Goal: Information Seeking & Learning: Learn about a topic

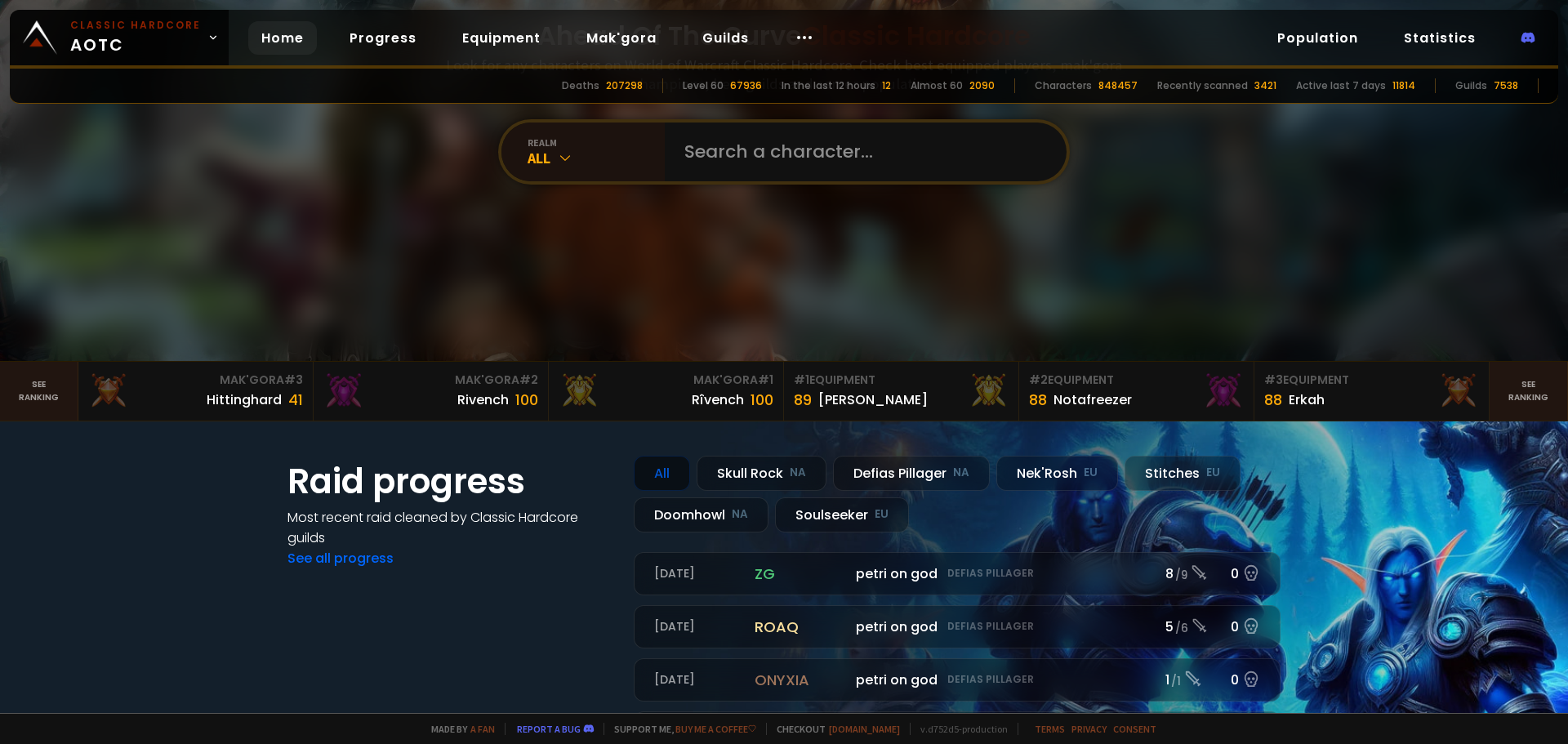
scroll to position [164, 0]
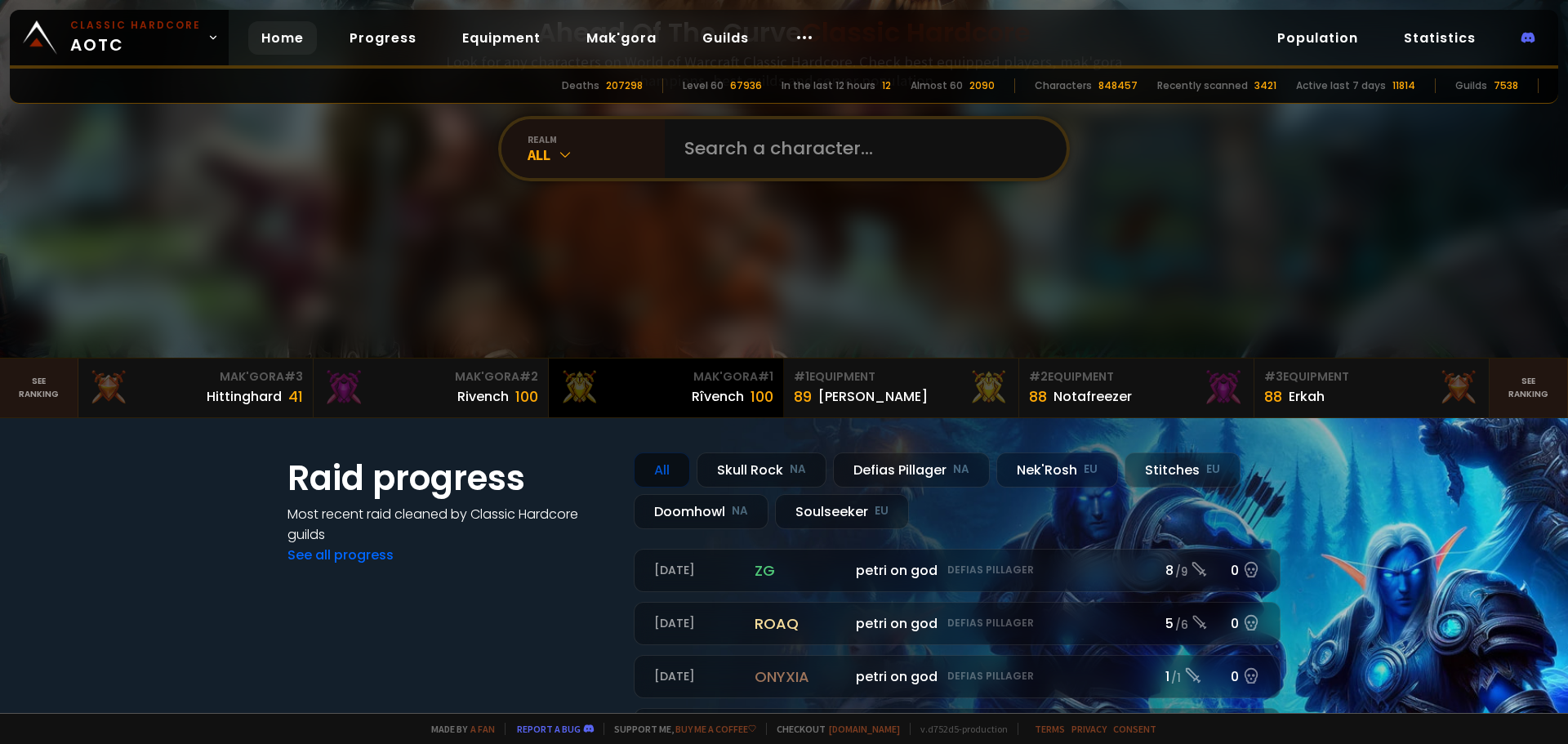
click at [679, 380] on div "Mak'Gora # 1" at bounding box center [666, 377] width 215 height 18
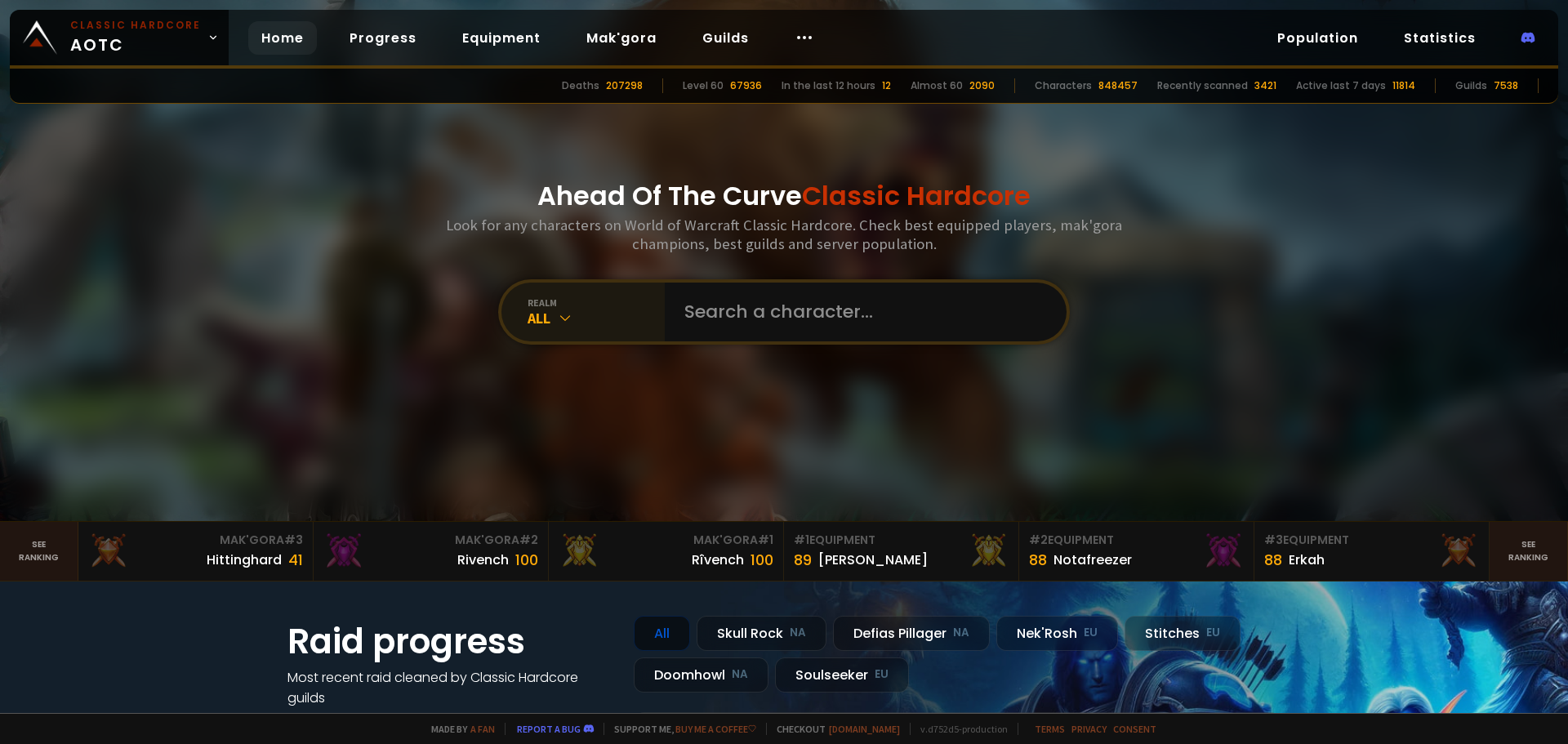
click at [554, 290] on div "realm All" at bounding box center [583, 312] width 164 height 59
click at [715, 322] on input "text" at bounding box center [860, 312] width 372 height 59
type input "Tiboulon"
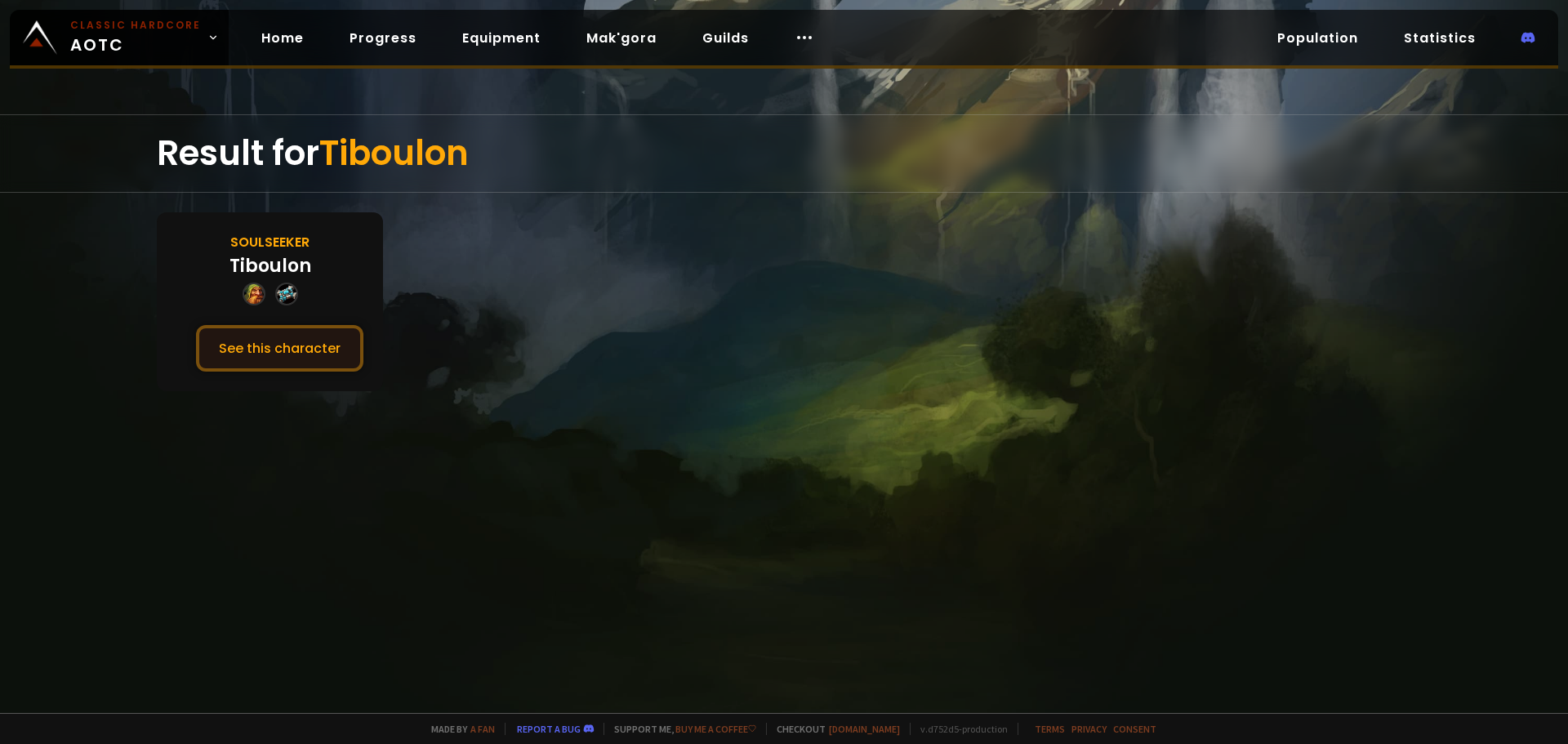
click at [272, 338] on button "See this character" at bounding box center [279, 348] width 167 height 46
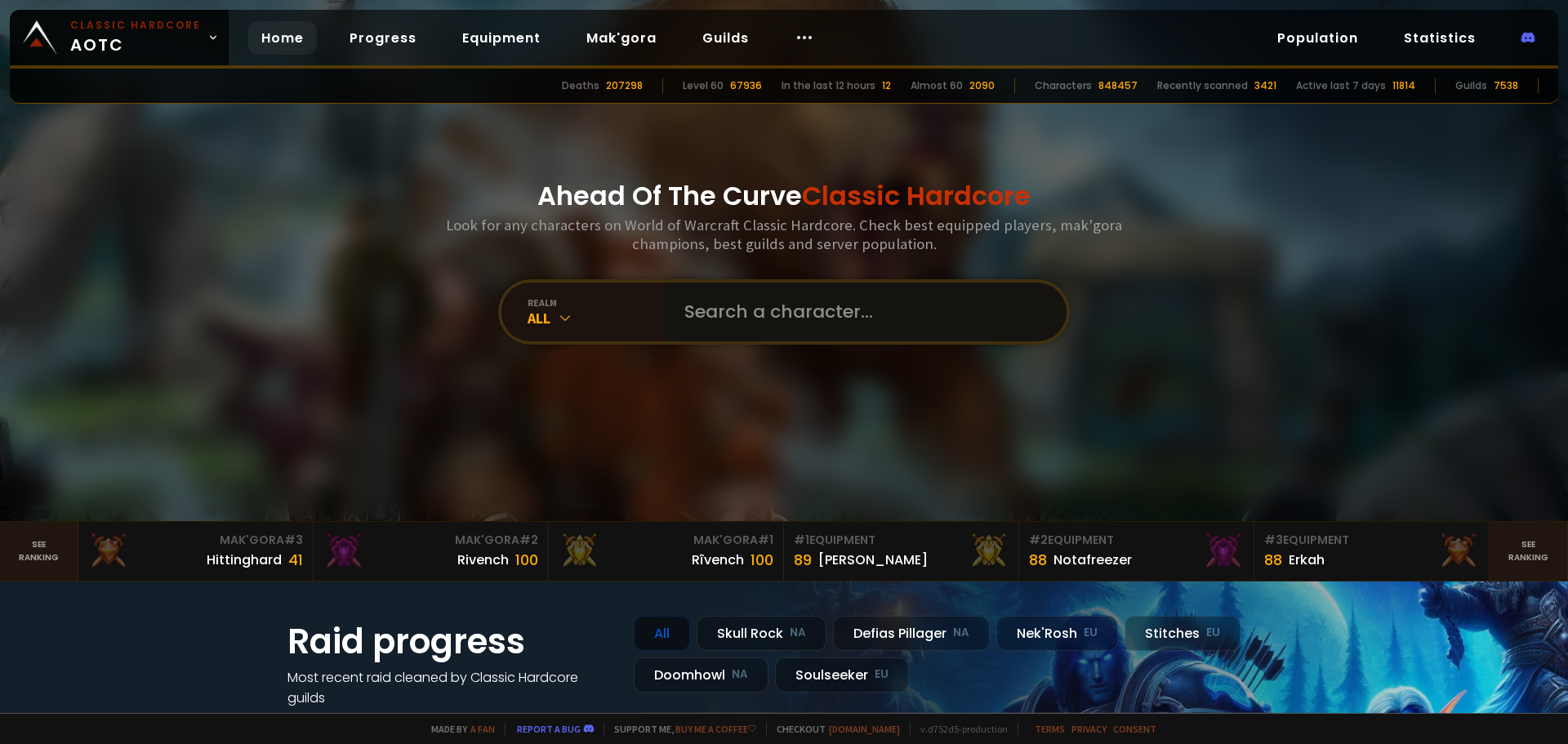
click at [723, 292] on input "text" at bounding box center [860, 312] width 372 height 59
click at [571, 319] on div "All" at bounding box center [596, 318] width 137 height 19
click at [683, 296] on input "text" at bounding box center [860, 312] width 372 height 59
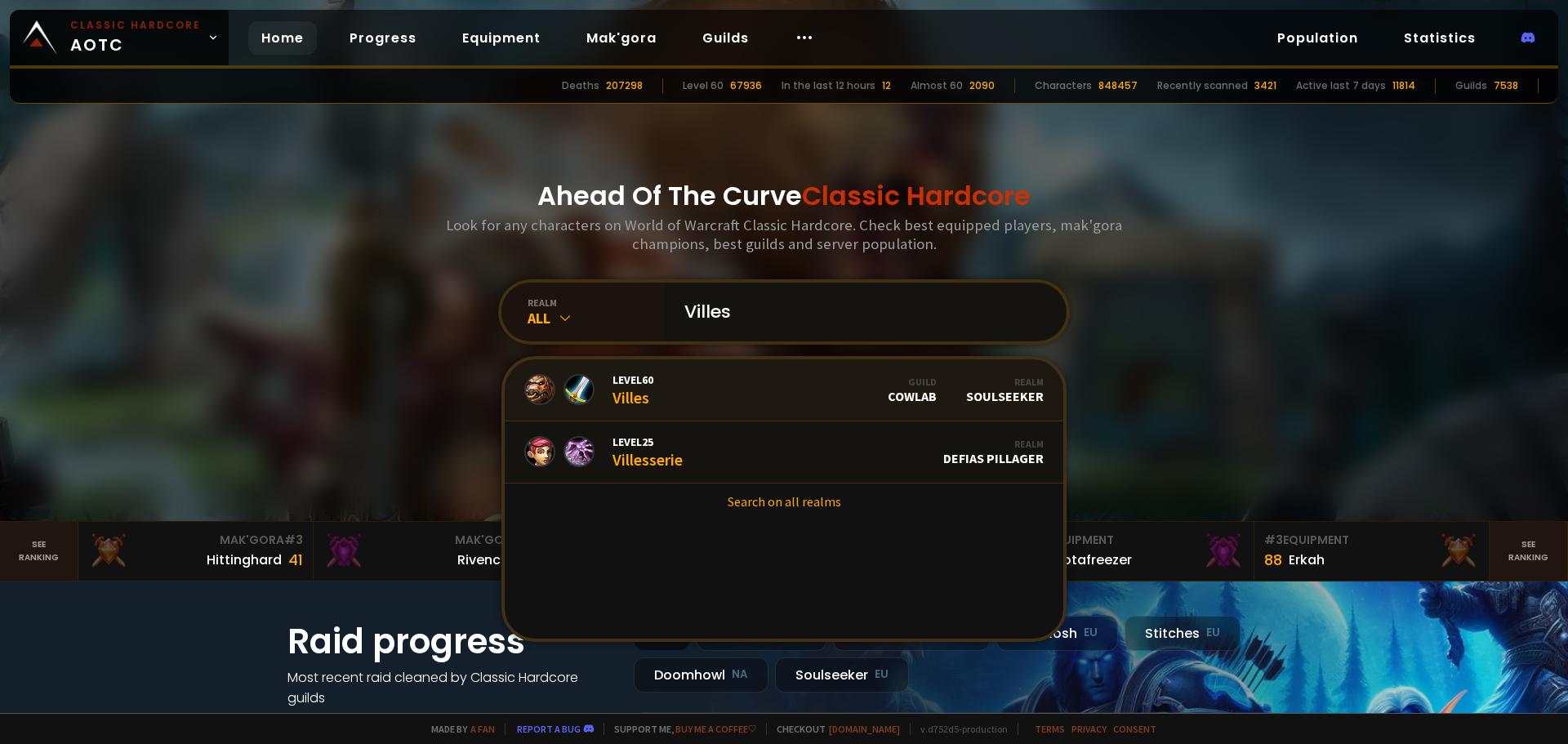
type input "Villes"
click at [692, 369] on link "Level 60 Villes Guild CowLab Realm Soulseeker" at bounding box center [784, 390] width 559 height 62
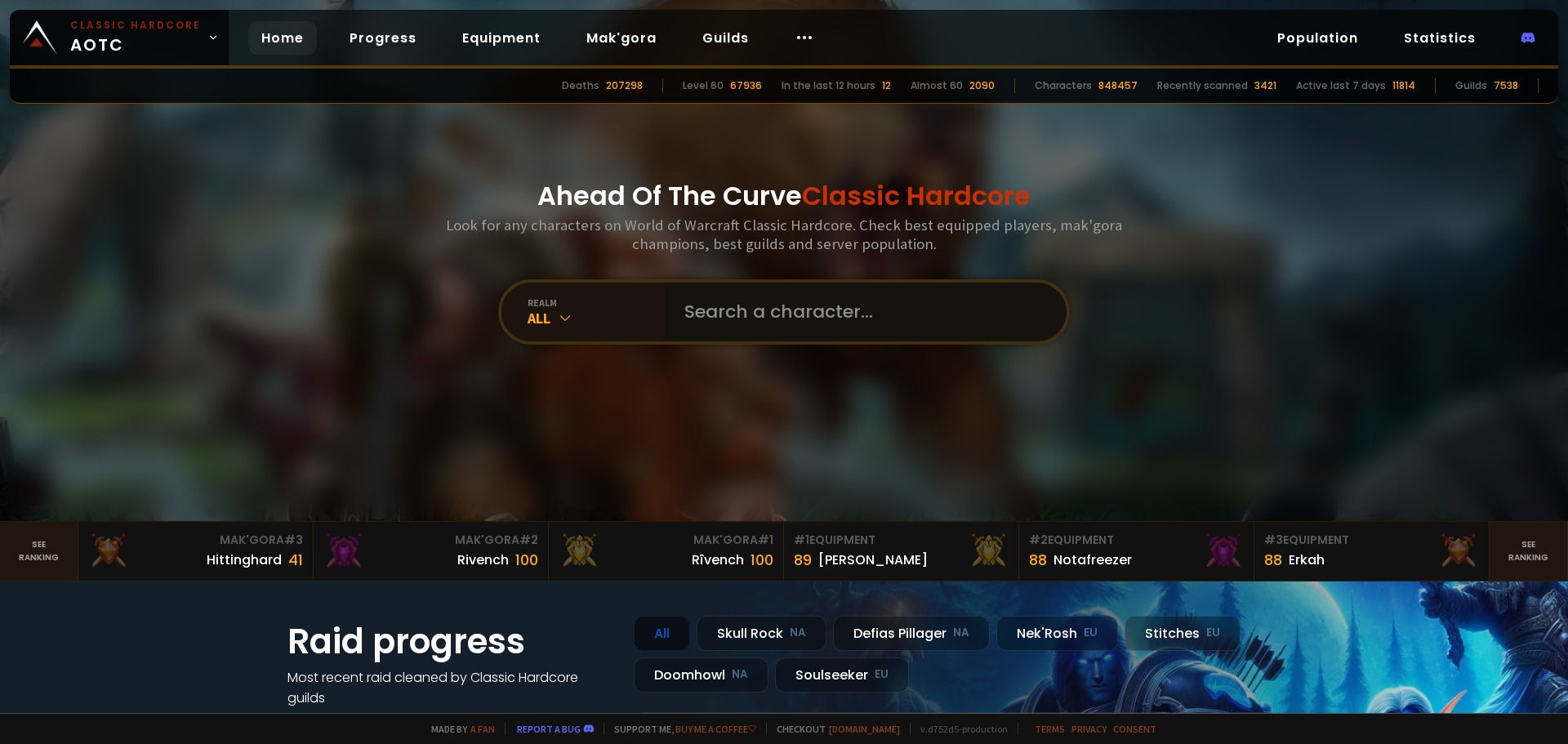
click at [682, 294] on input "text" at bounding box center [860, 312] width 372 height 59
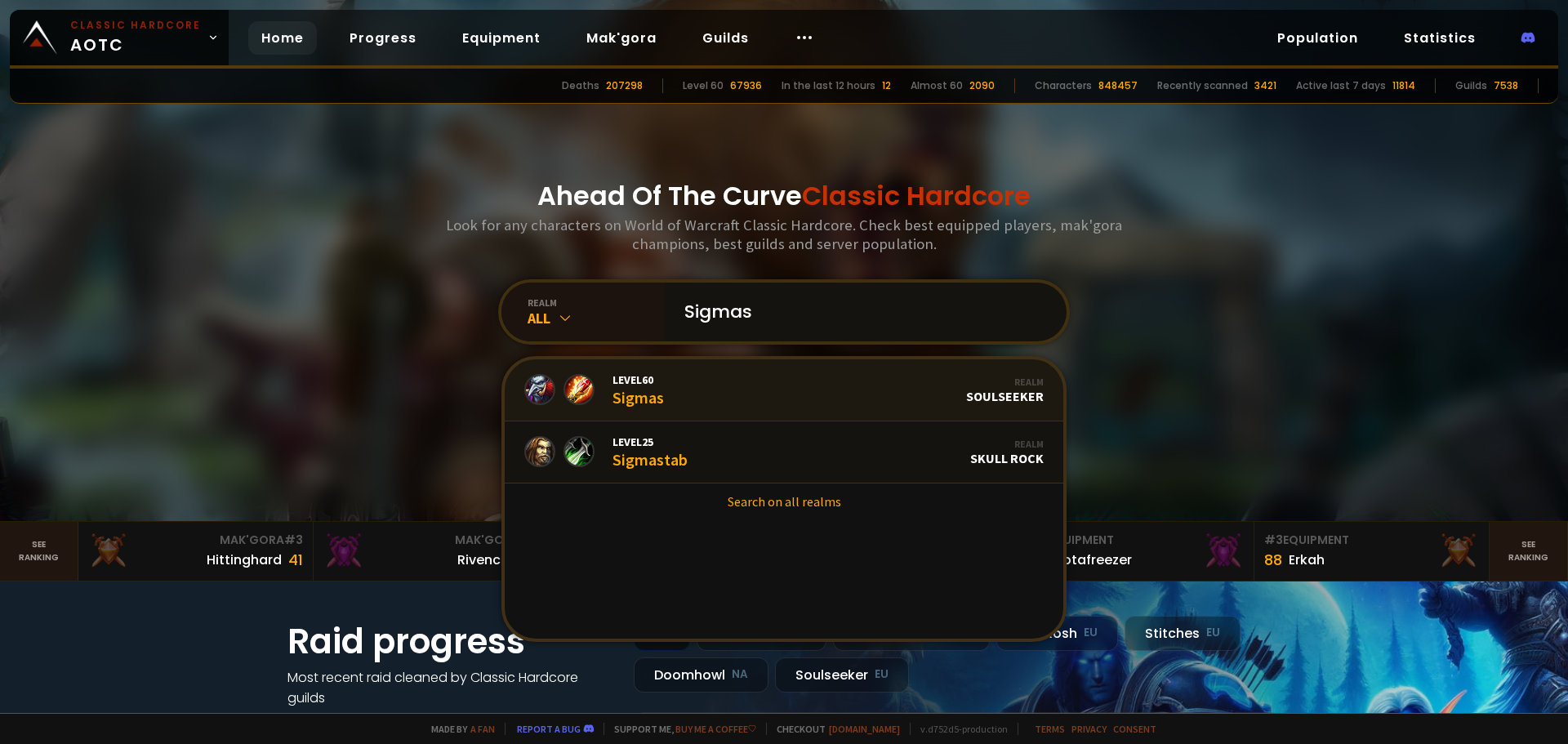
type input "Sigmas"
click at [689, 373] on link "Level 60 Sigmas Realm Soulseeker" at bounding box center [784, 390] width 559 height 62
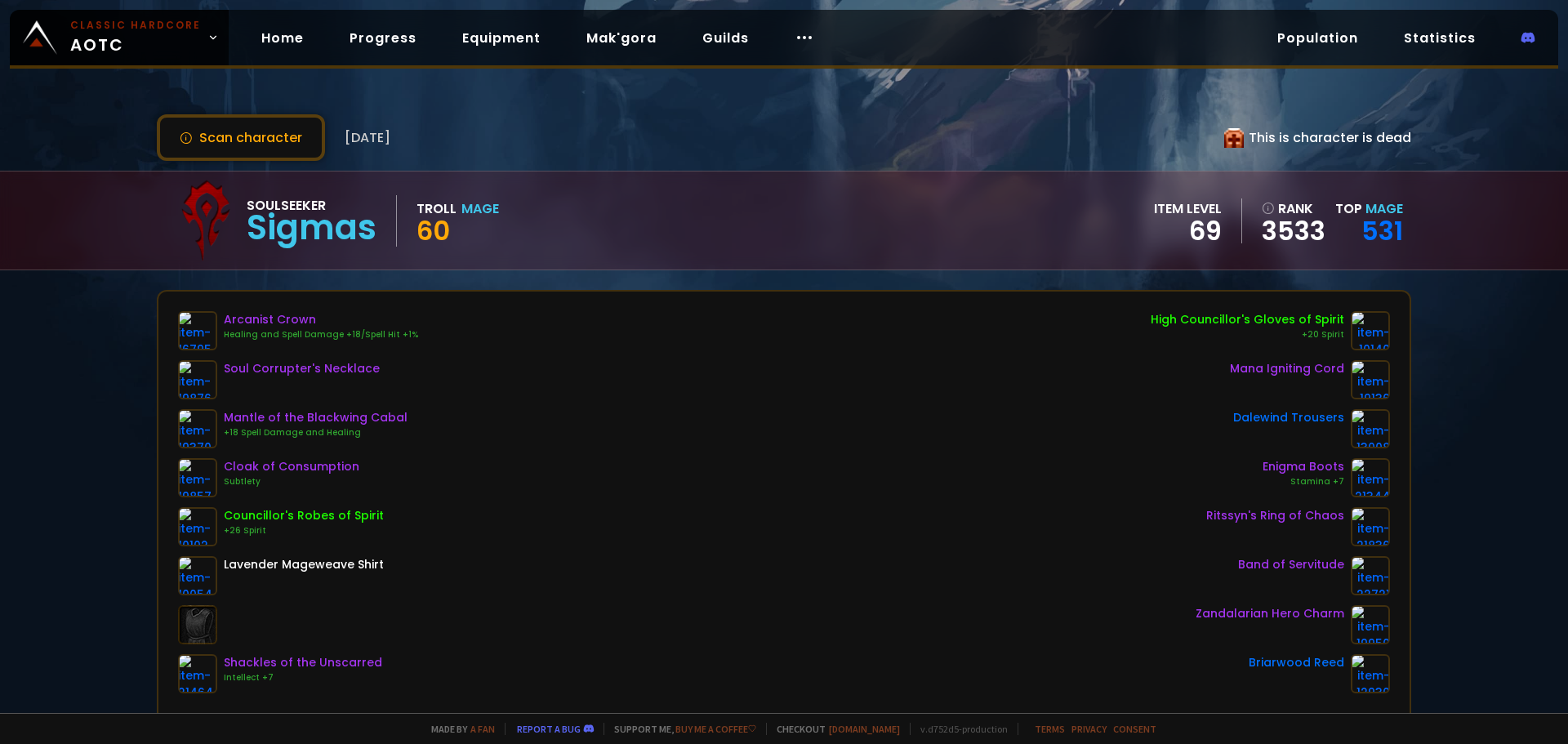
drag, startPoint x: 1408, startPoint y: 132, endPoint x: 1144, endPoint y: 142, distance: 264.2
click at [1156, 138] on div "Scan character 4 days ago This is character is dead Soulseeker Sigmas Troll Mag…" at bounding box center [784, 356] width 1568 height 713
click at [1144, 142] on div "Scan character 4 days ago This is character is dead" at bounding box center [784, 138] width 1254 height 46
click at [254, 126] on button "Scan character" at bounding box center [241, 138] width 168 height 46
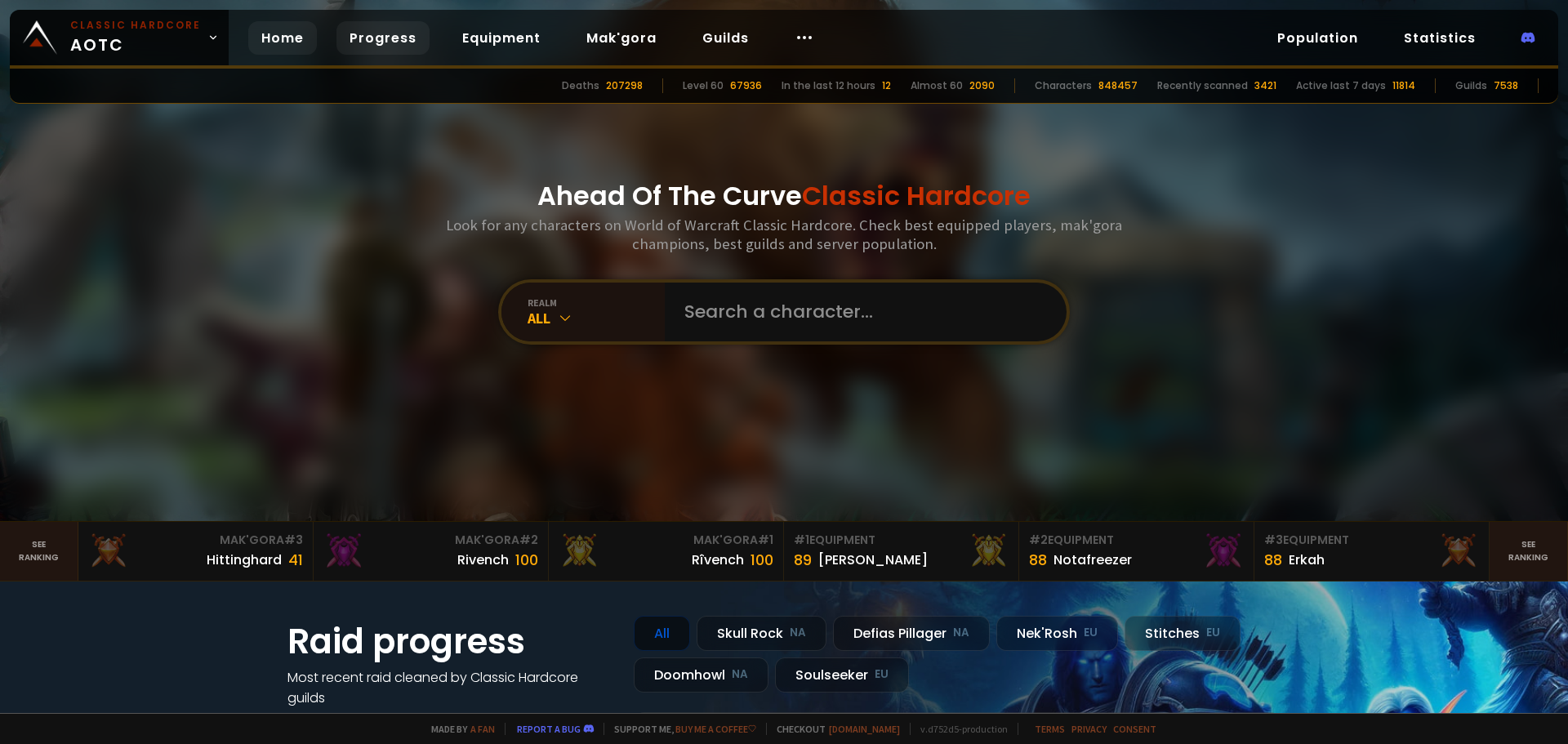
click at [344, 35] on link "Progress" at bounding box center [383, 38] width 93 height 33
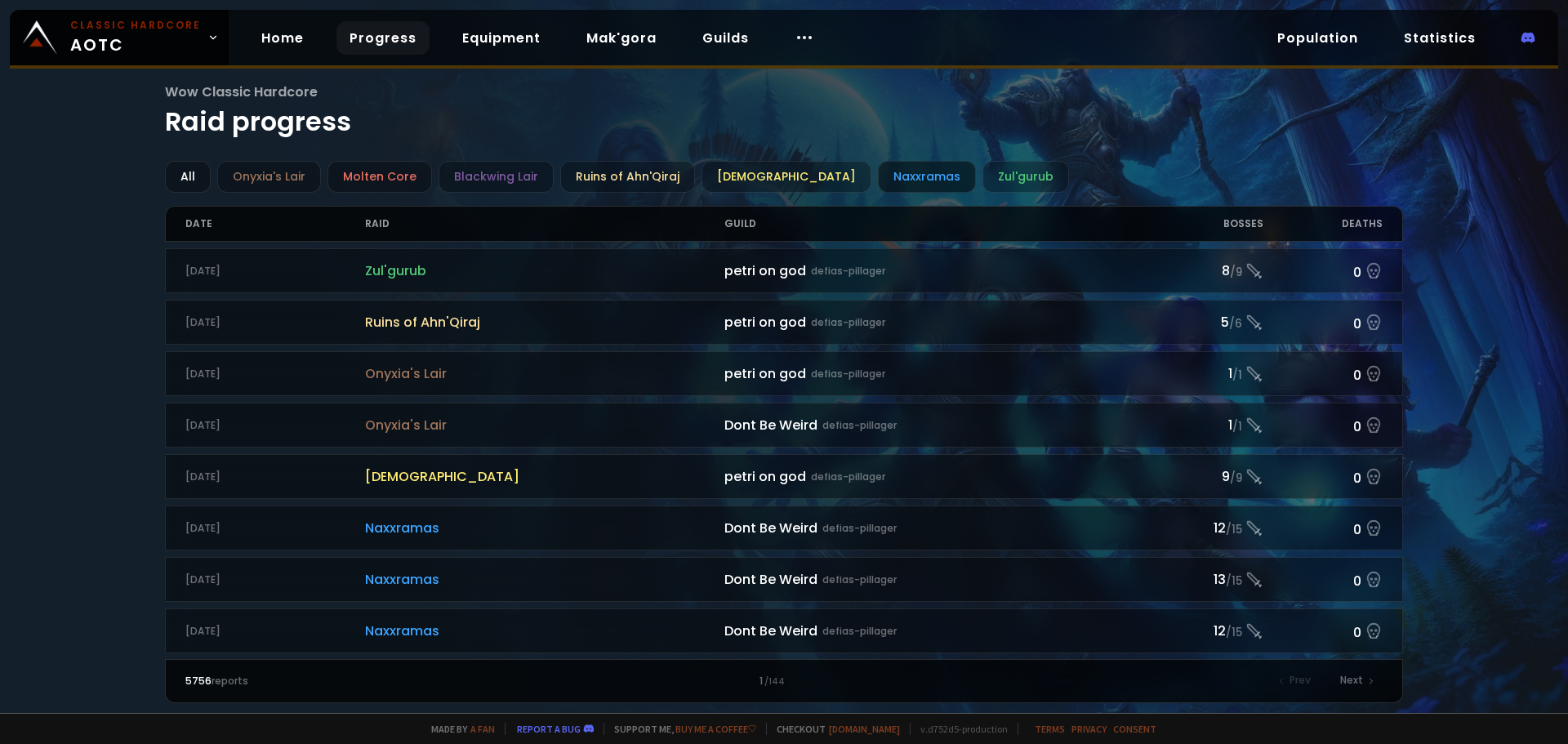
click at [896, 169] on div "Naxxramas" at bounding box center [927, 177] width 98 height 31
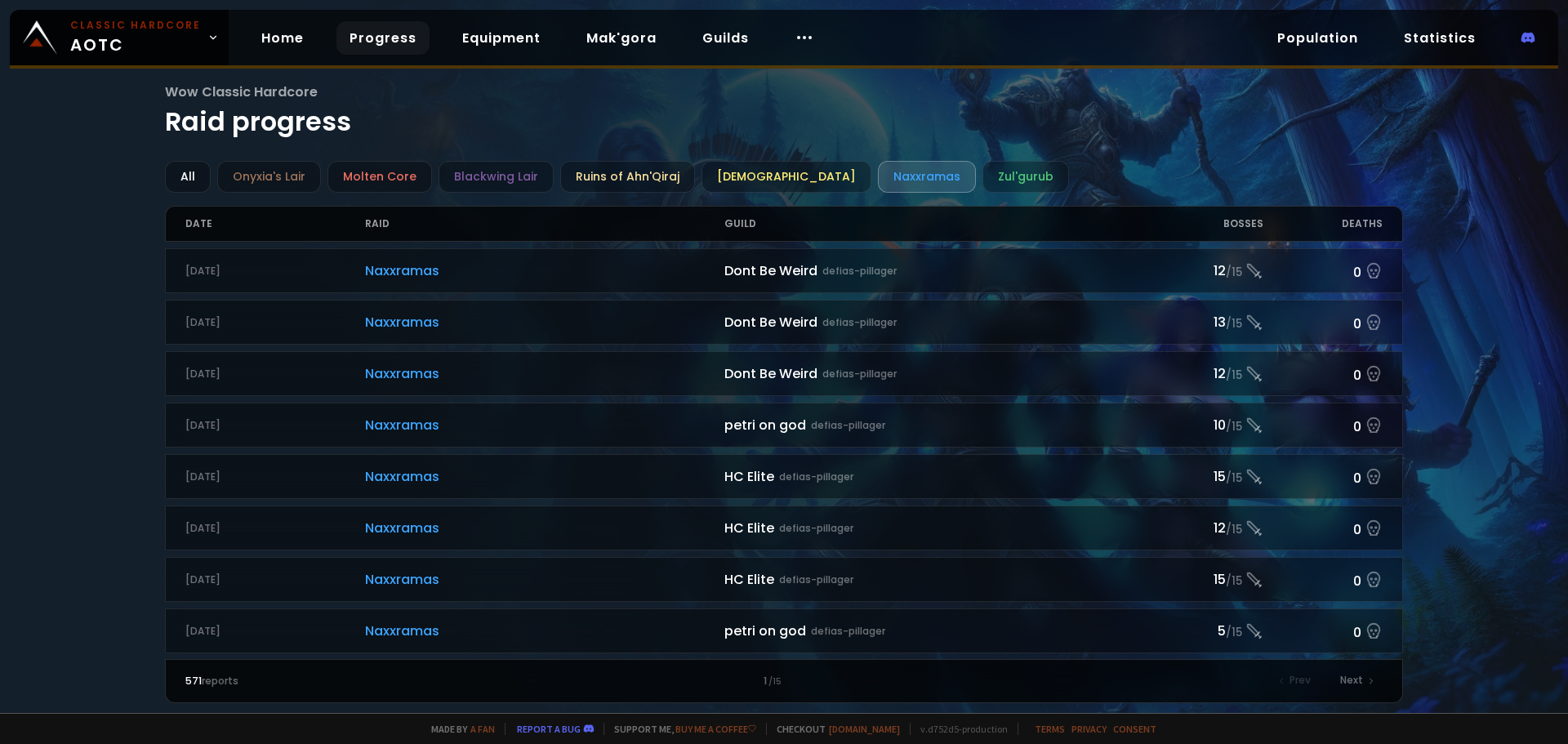
click at [1230, 220] on div "Bosses" at bounding box center [1204, 223] width 120 height 34
click at [609, 33] on link "Mak'gora" at bounding box center [622, 38] width 96 height 33
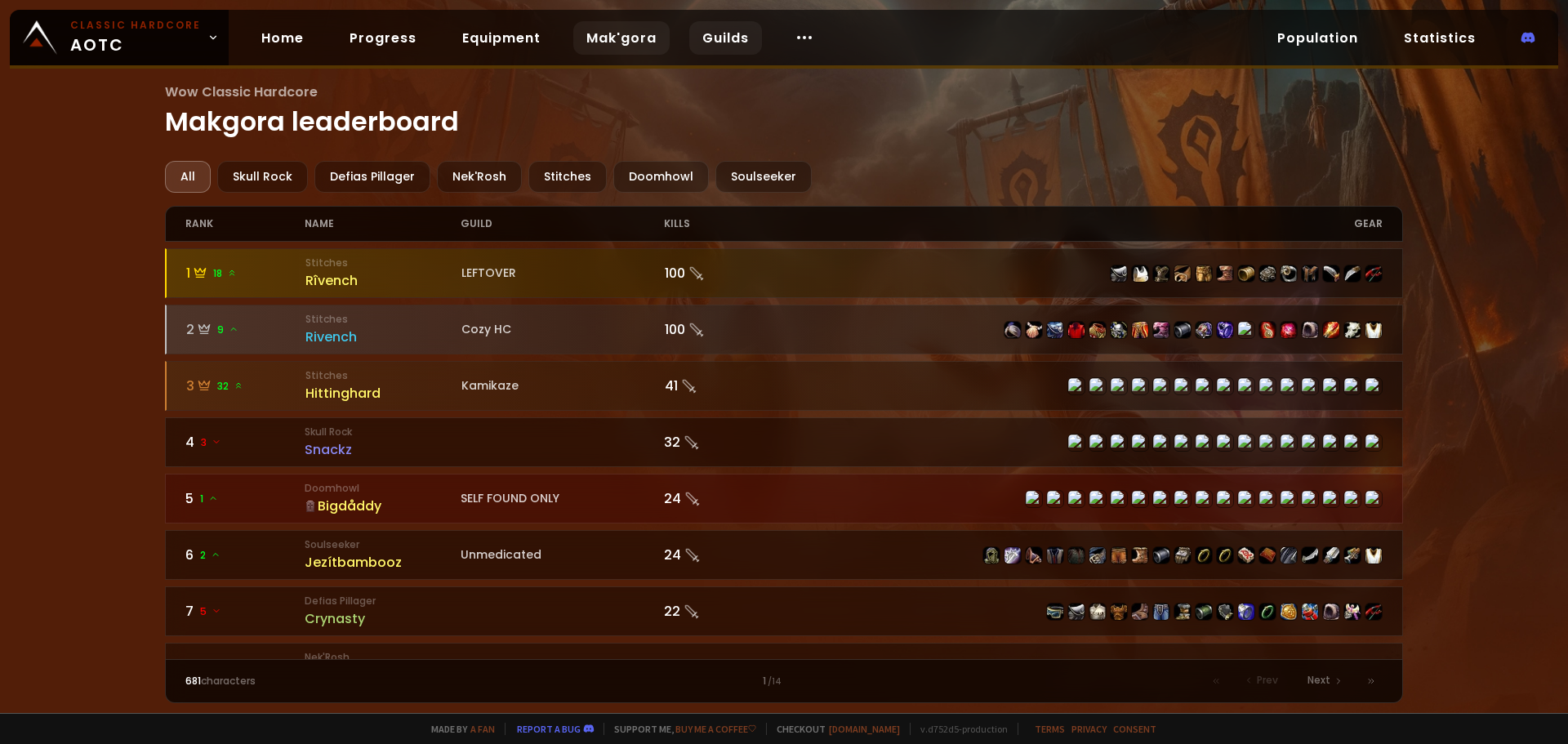
click at [690, 36] on link "Guilds" at bounding box center [725, 38] width 73 height 33
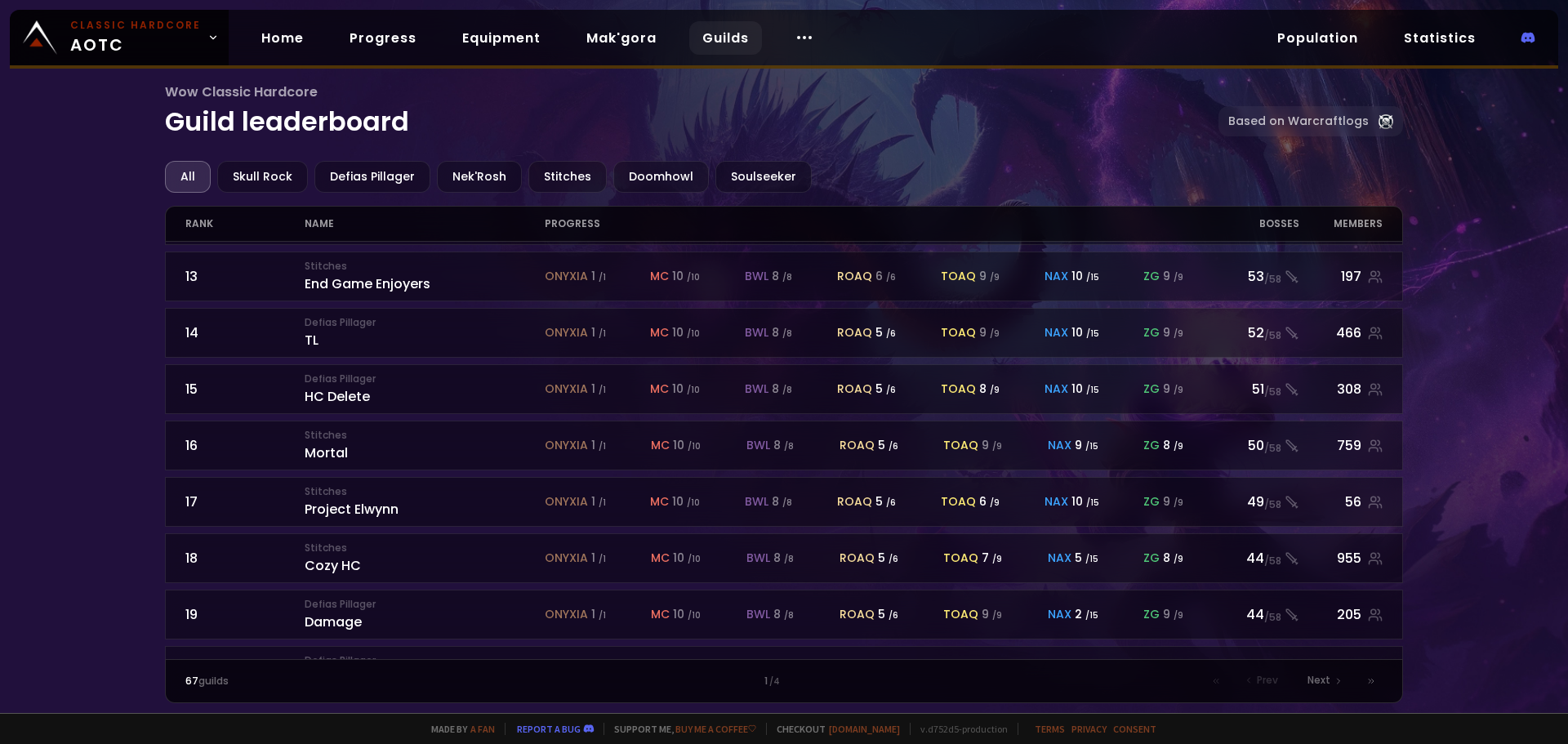
scroll to position [716, 0]
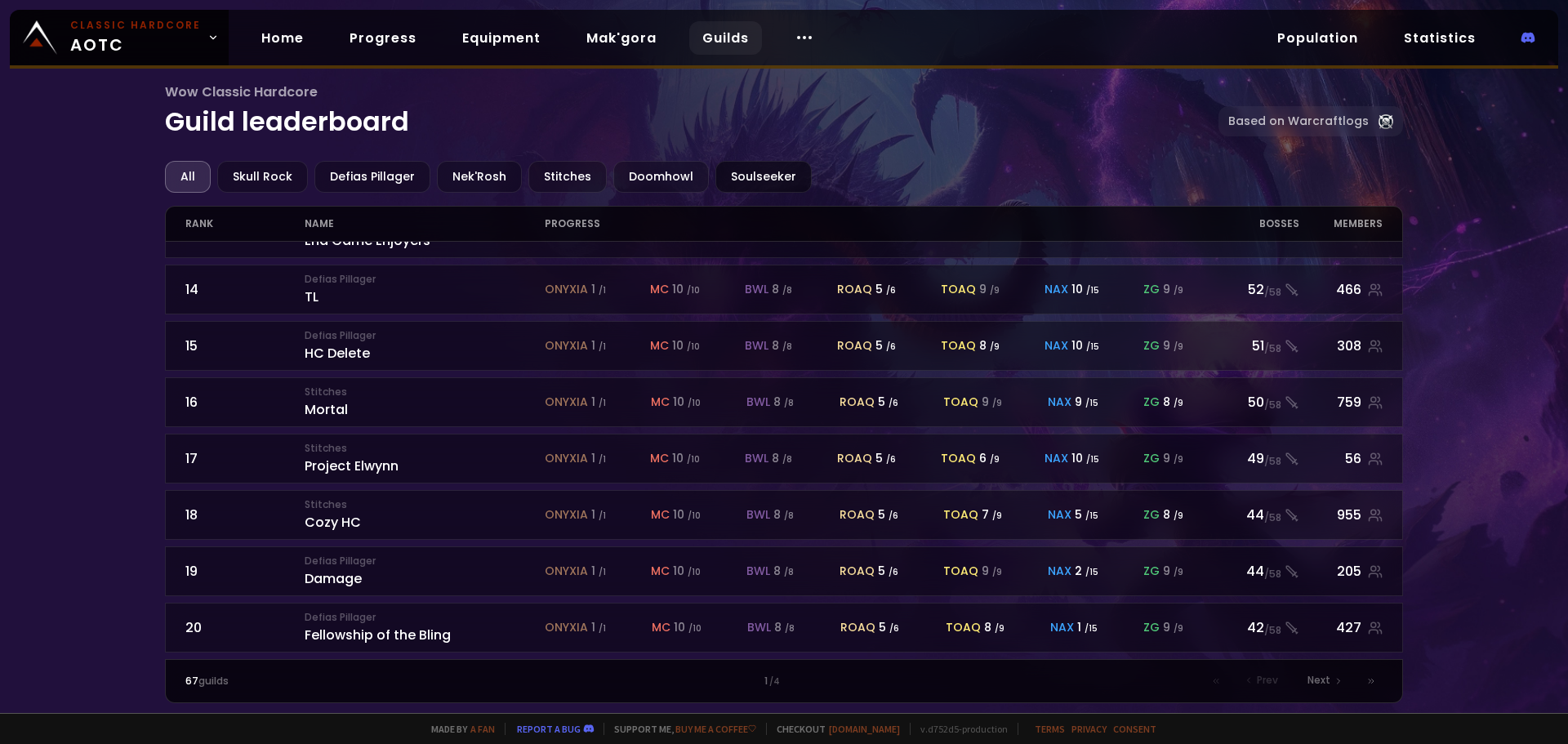
click at [766, 175] on div "Soulseeker" at bounding box center [763, 177] width 96 height 31
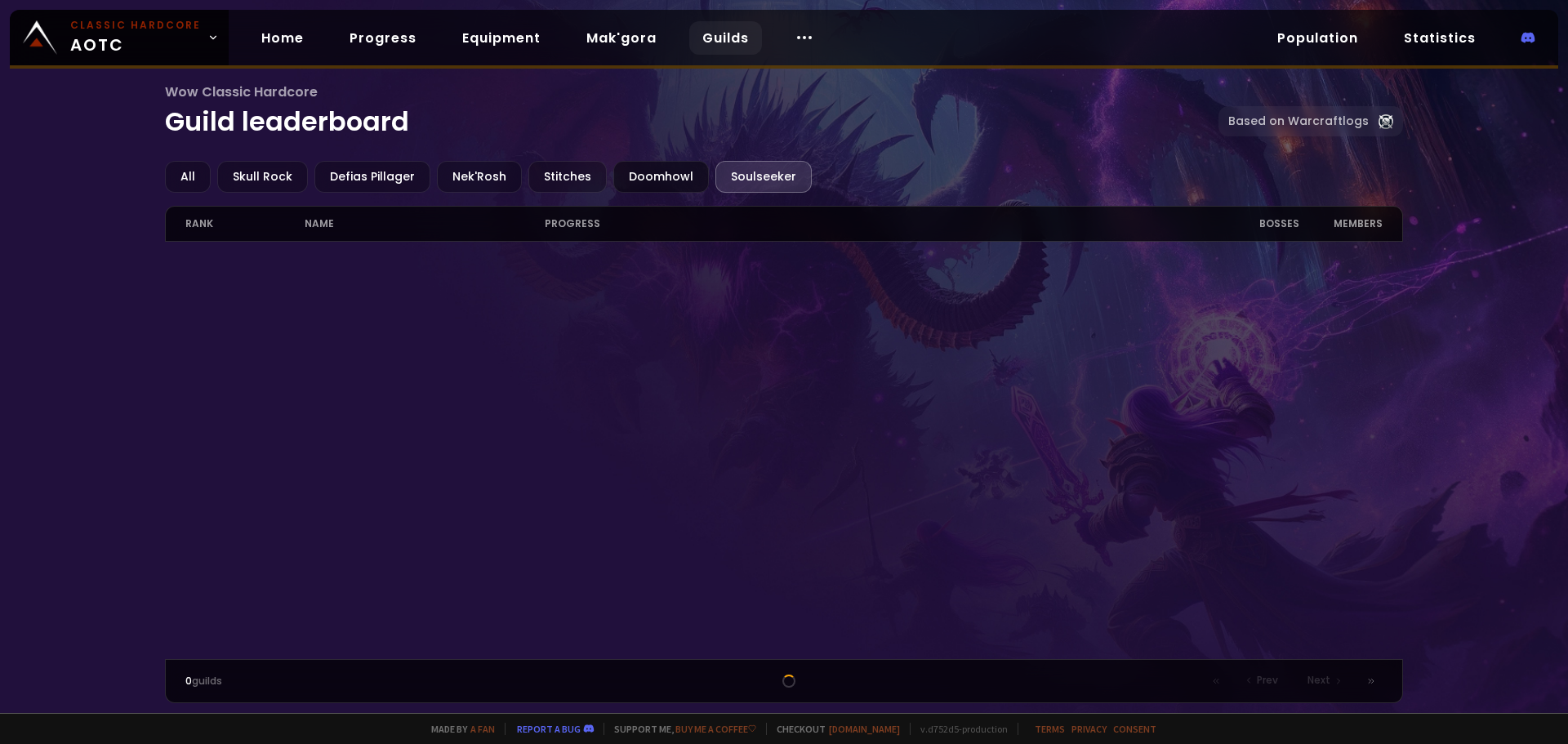
click at [646, 181] on div "Doomhowl" at bounding box center [661, 177] width 95 height 31
click at [583, 189] on div "Stitches" at bounding box center [567, 177] width 79 height 31
click at [743, 179] on div "Soulseeker" at bounding box center [763, 177] width 96 height 31
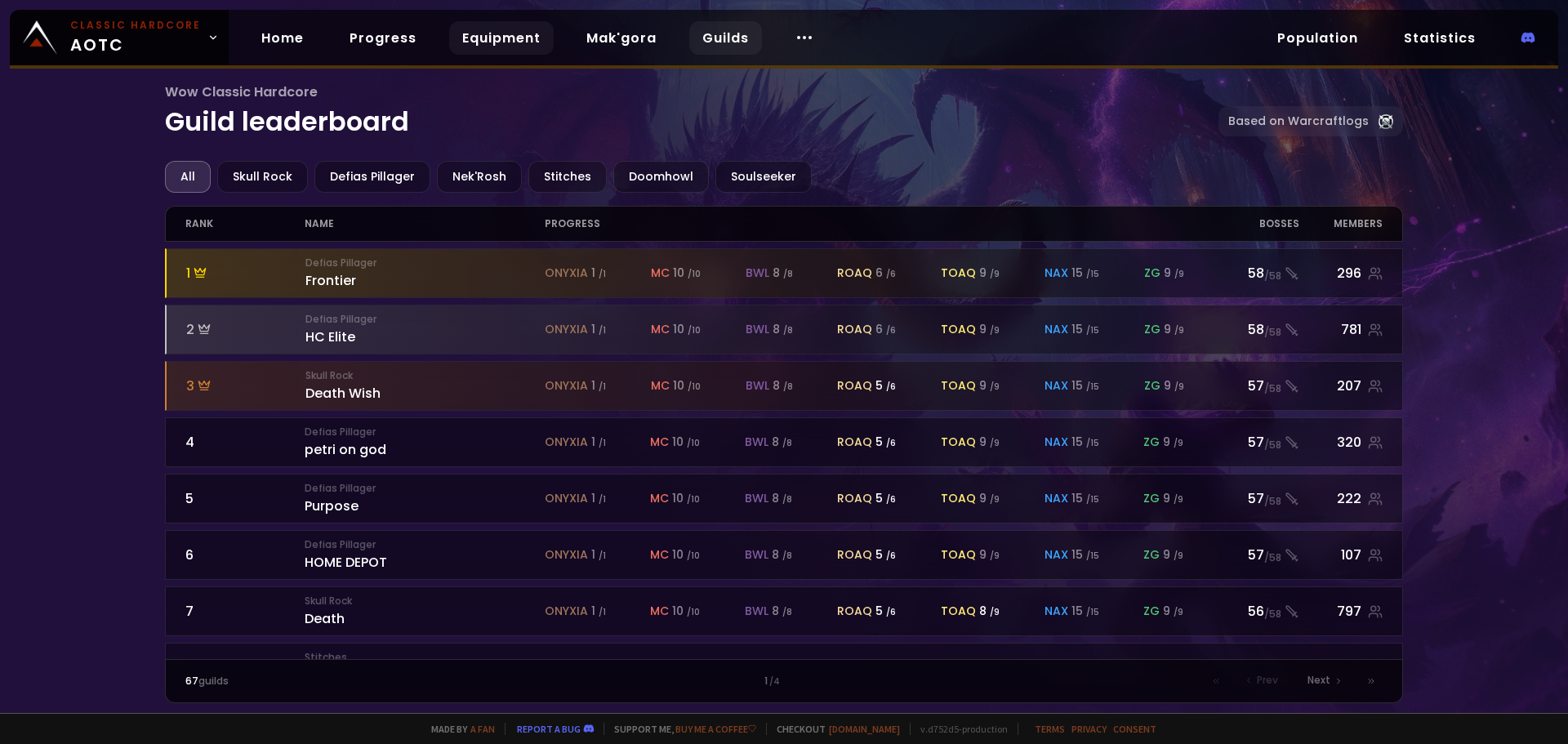
click at [508, 37] on link "Equipment" at bounding box center [500, 38] width 105 height 33
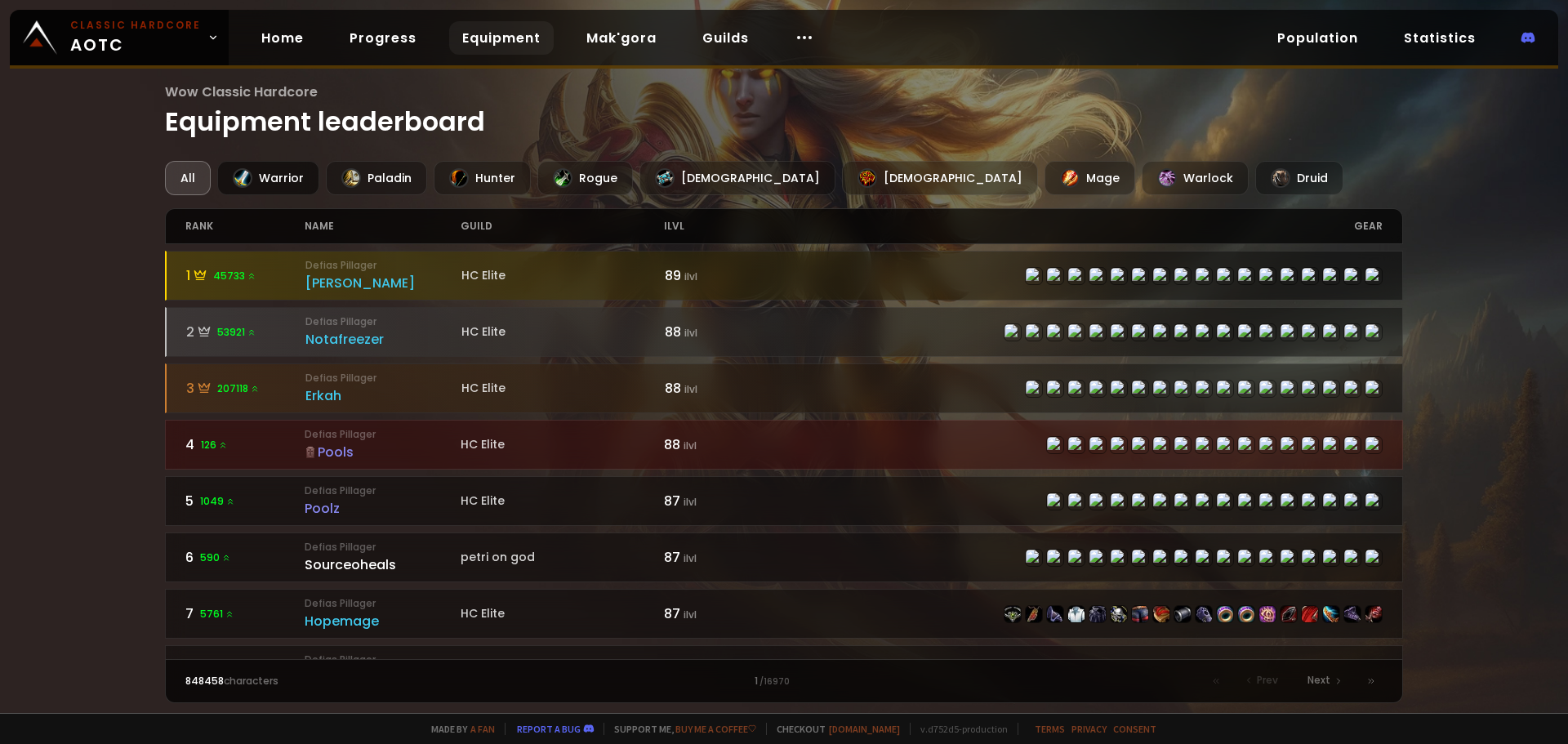
click at [281, 170] on div "Warrior" at bounding box center [268, 178] width 102 height 34
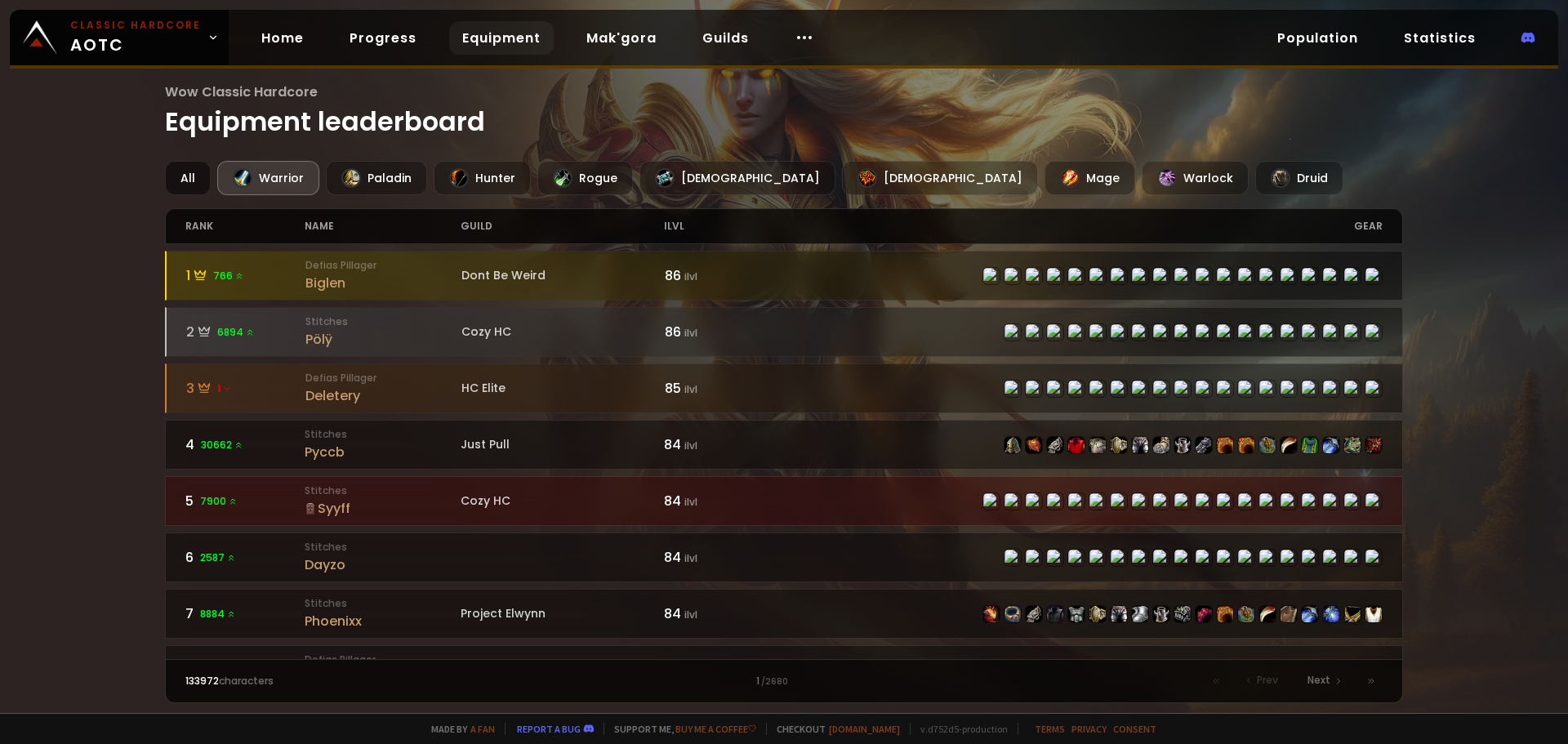
click at [200, 174] on div "All" at bounding box center [187, 178] width 45 height 34
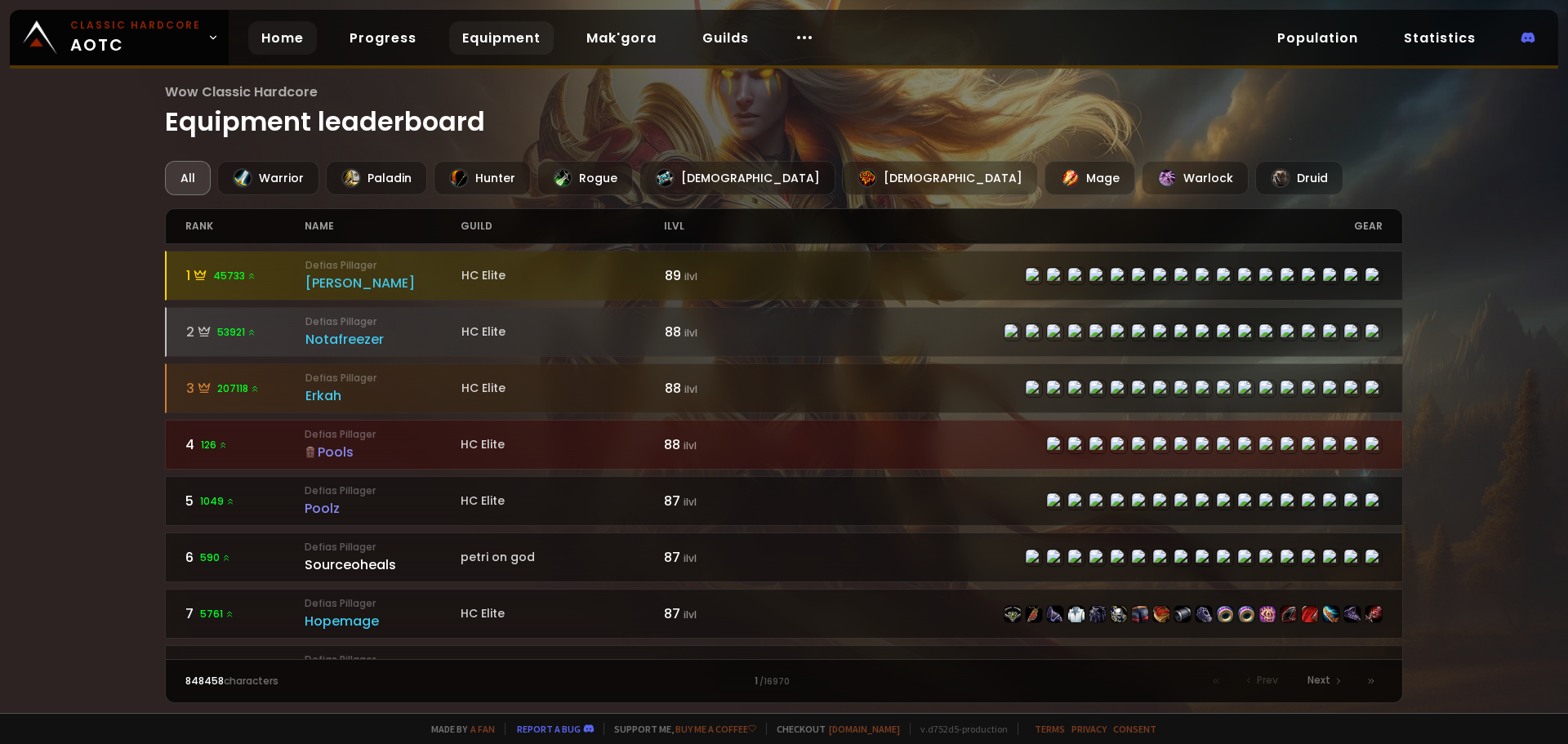
click at [292, 51] on link "Home" at bounding box center [282, 38] width 68 height 33
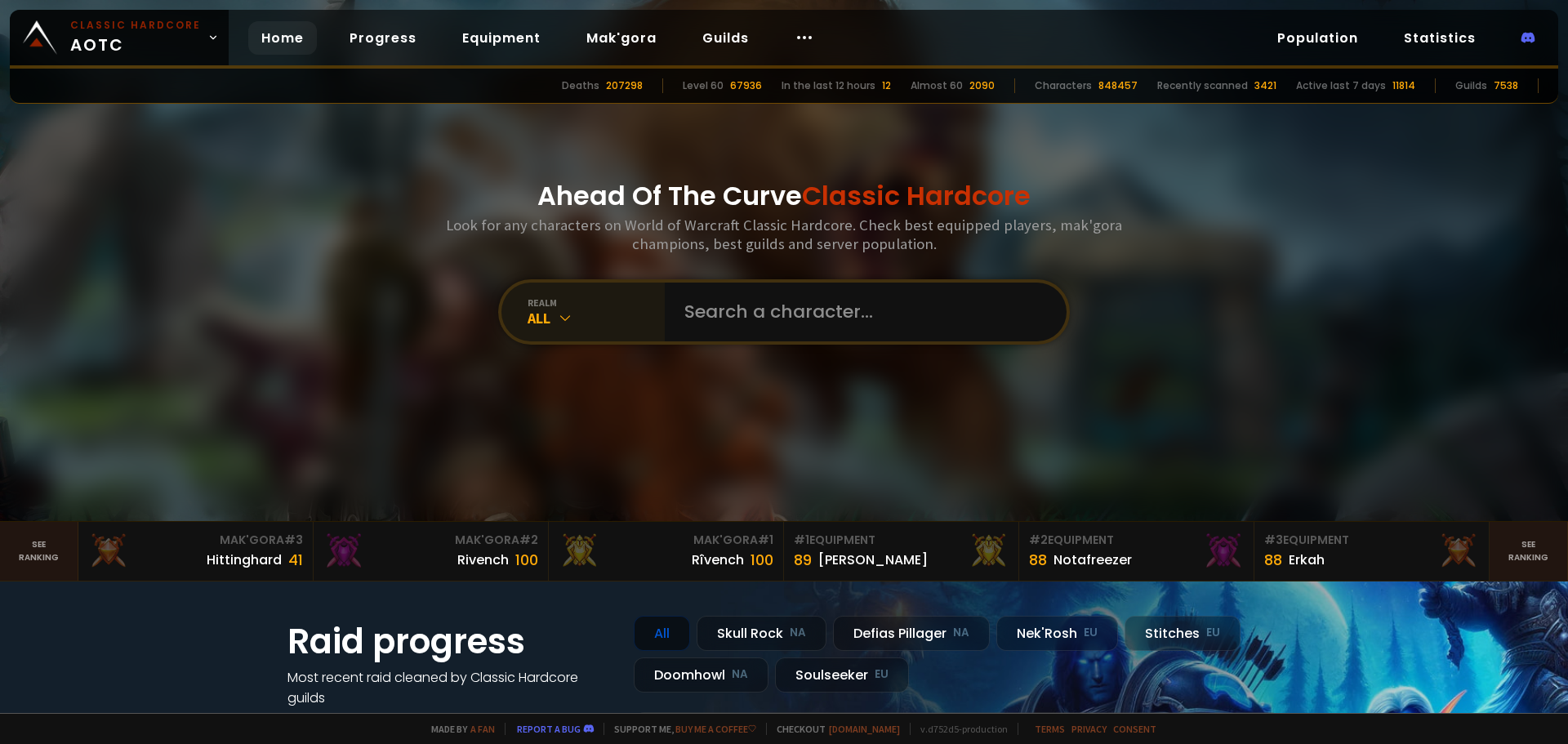
click at [650, 283] on div "realm All" at bounding box center [583, 312] width 164 height 59
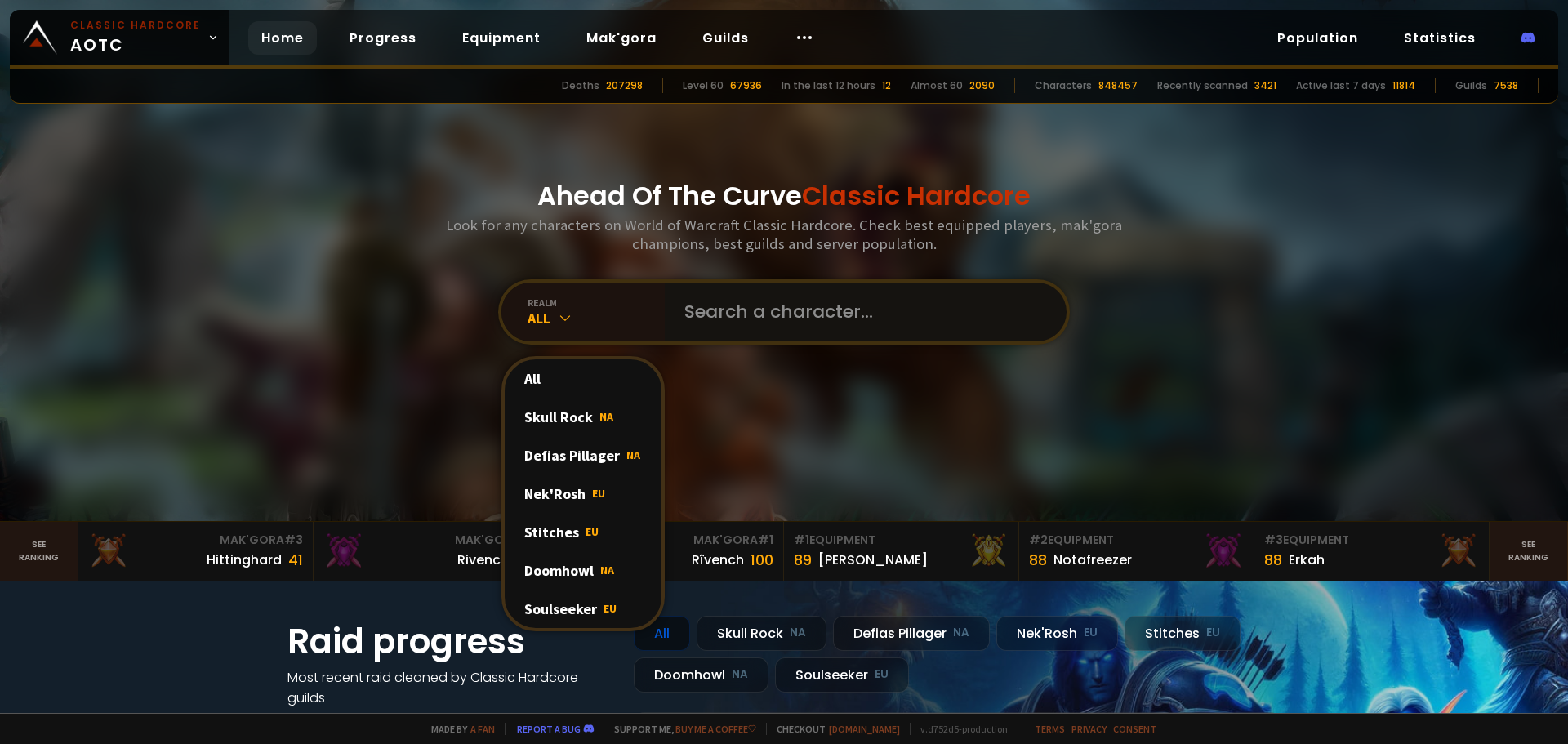
click at [686, 295] on input "text" at bounding box center [860, 312] width 372 height 59
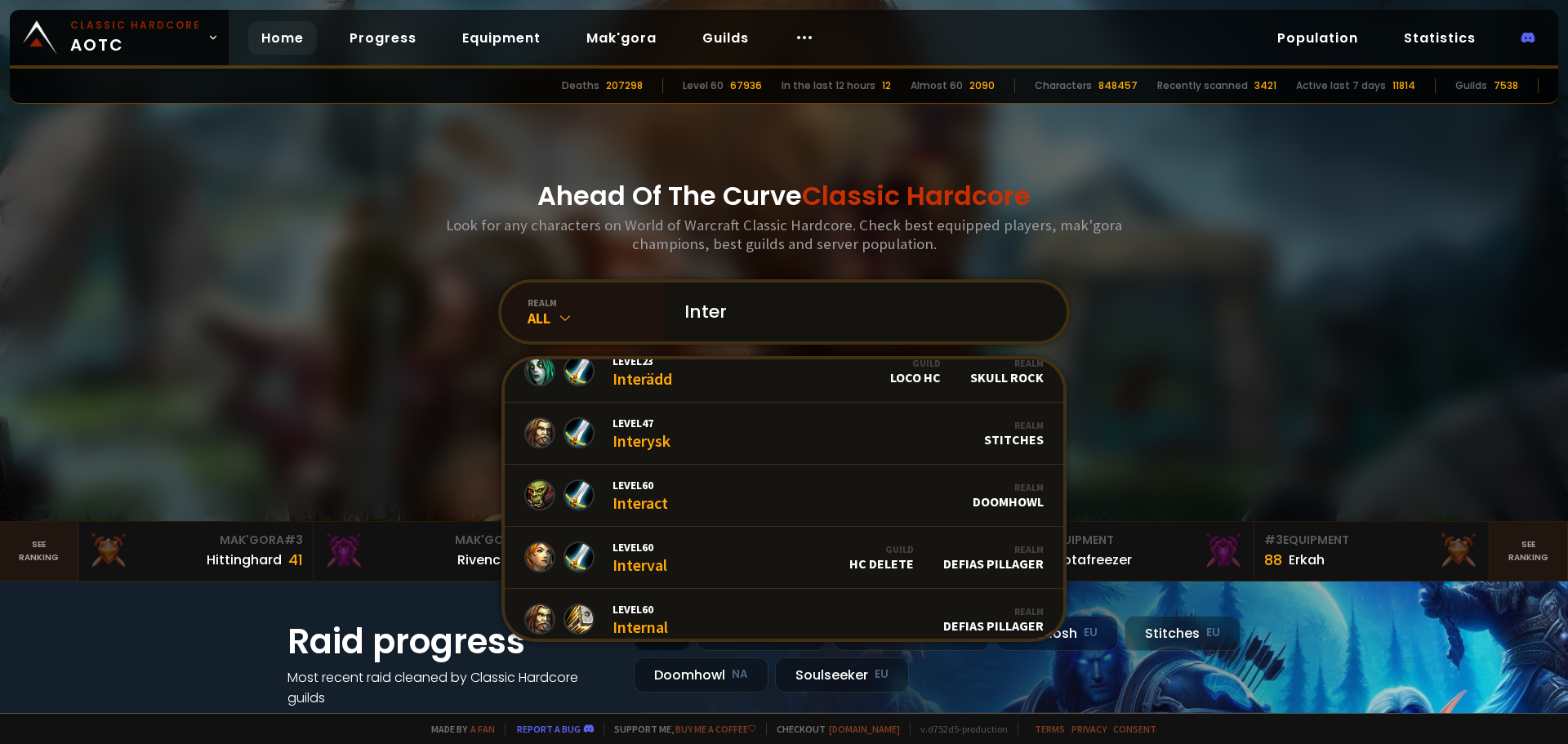
scroll to position [427, 0]
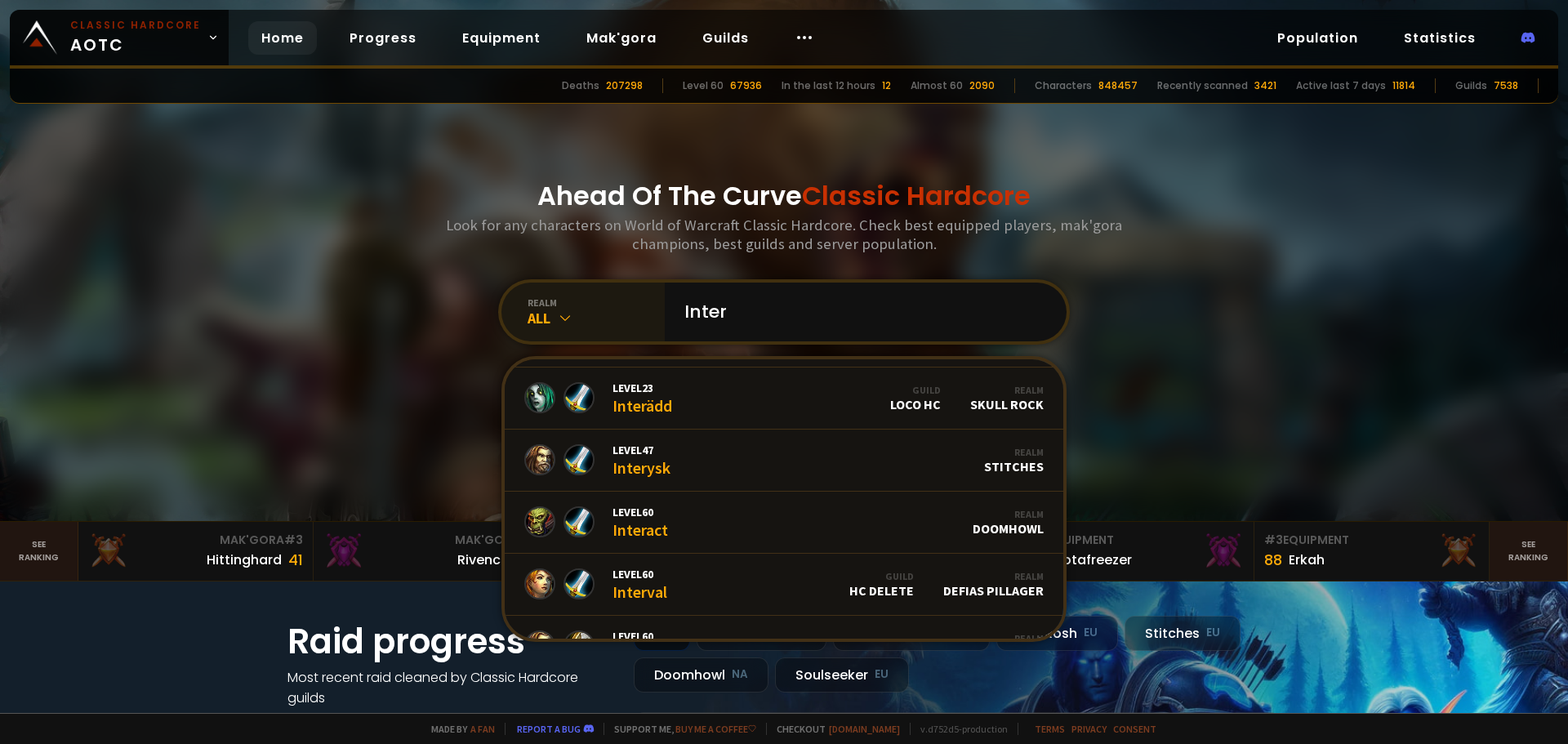
click at [586, 321] on div "All" at bounding box center [596, 318] width 137 height 19
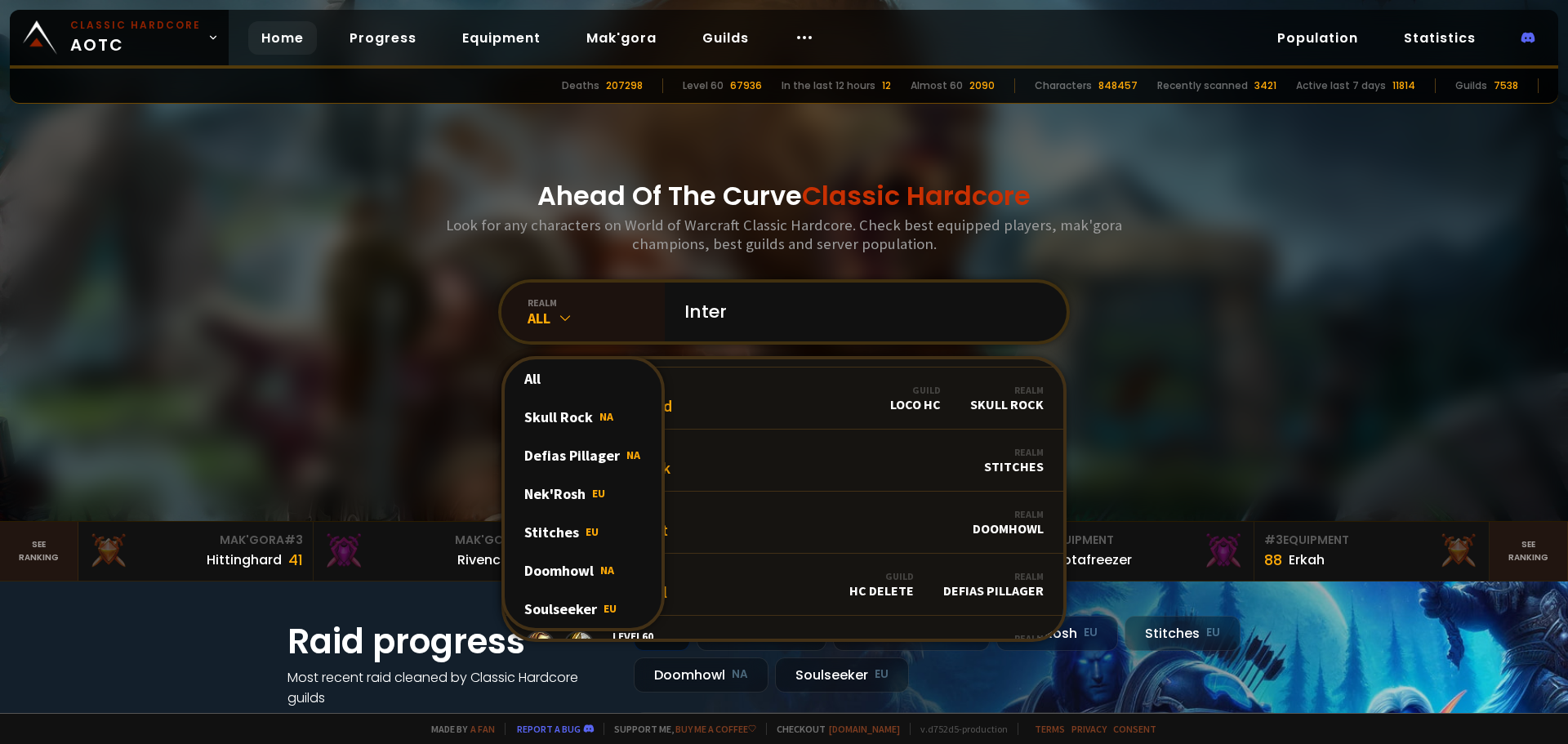
click at [611, 592] on div "Soulseeker EU" at bounding box center [582, 608] width 156 height 38
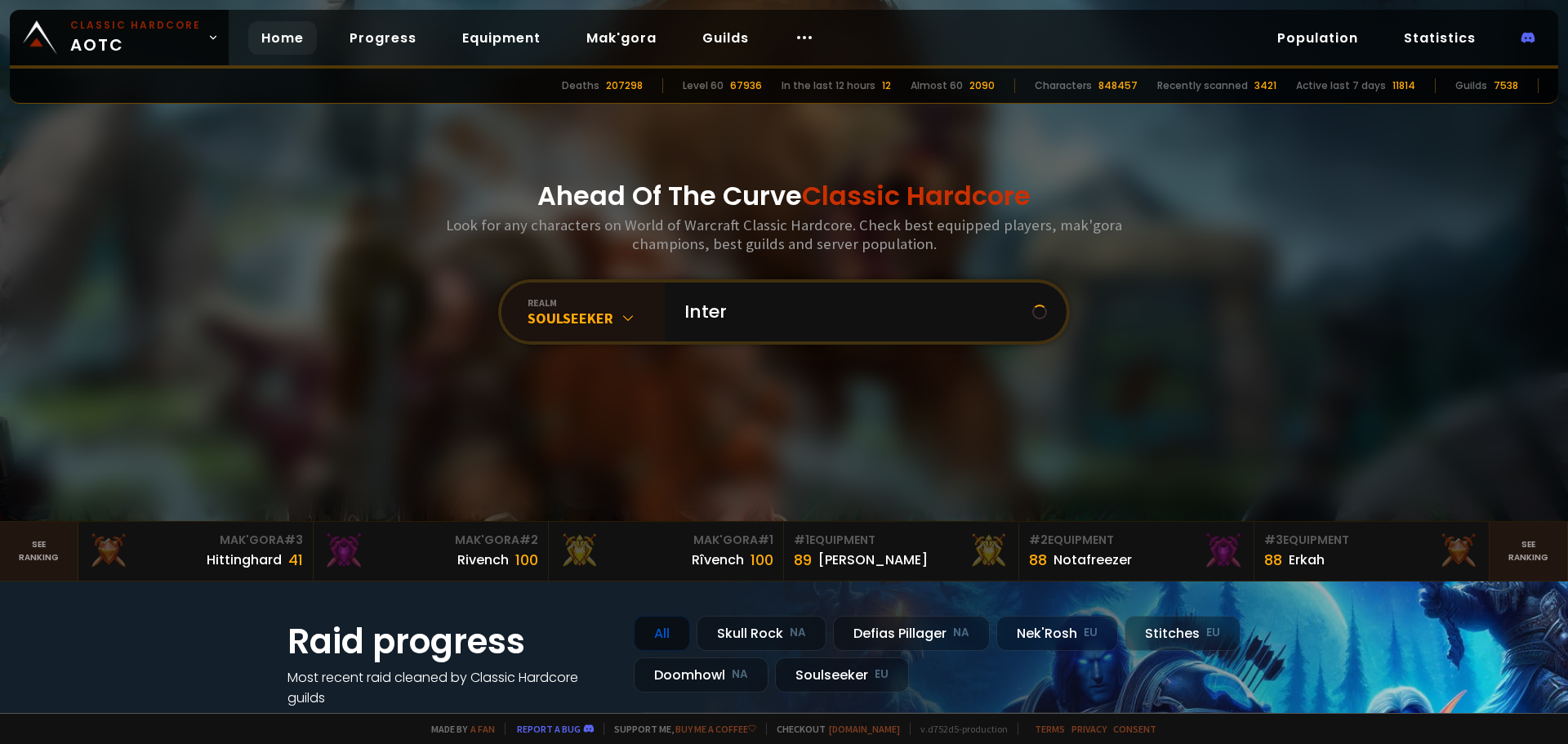
scroll to position [0, 0]
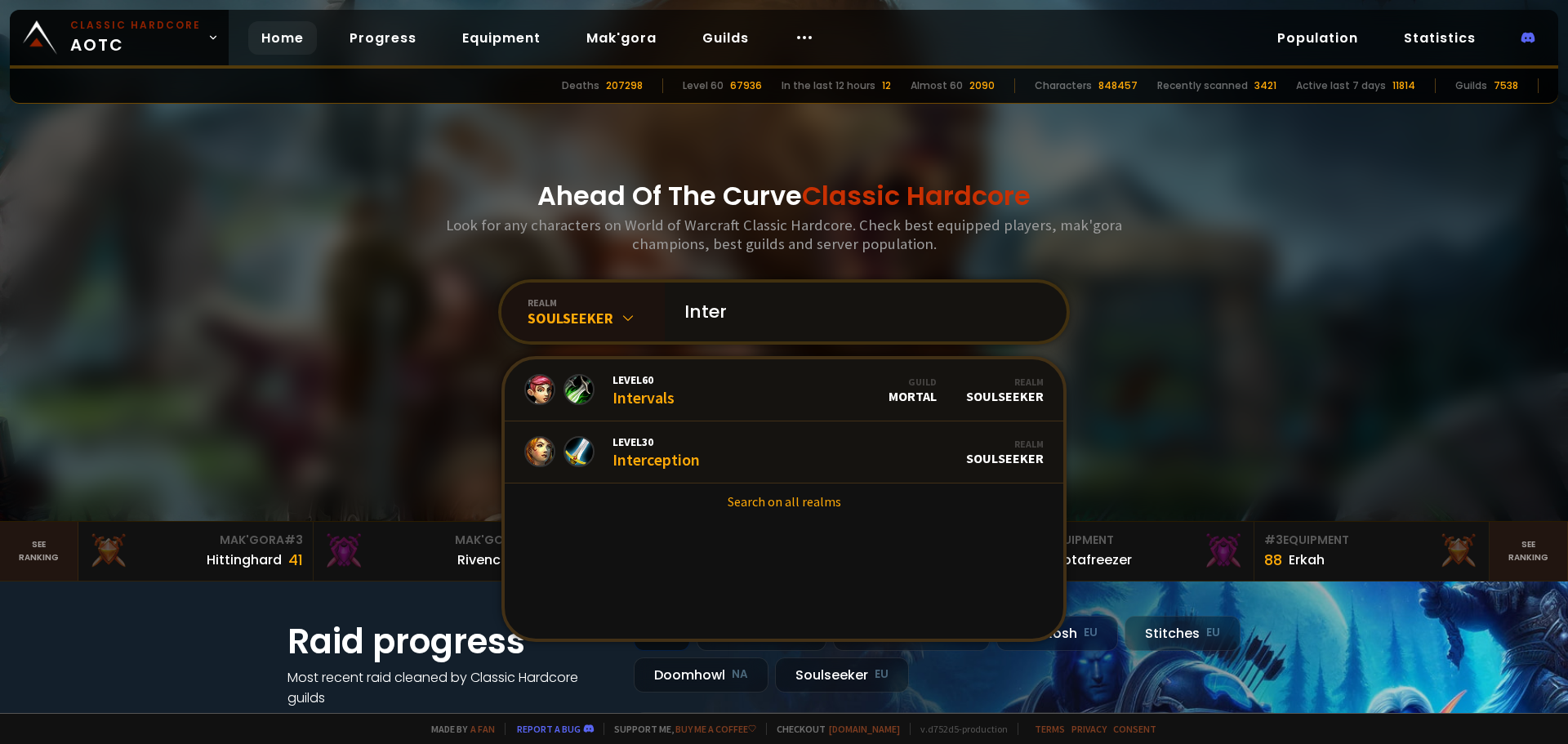
drag, startPoint x: 700, startPoint y: 318, endPoint x: 721, endPoint y: 316, distance: 21.1
click at [701, 318] on input "Inter" at bounding box center [860, 312] width 372 height 59
click at [721, 316] on input "Inter" at bounding box center [860, 312] width 372 height 59
type input "Intèr"
click at [705, 382] on link "Level 60 Intèr Guild CowLab Realm Soulseeker" at bounding box center [784, 390] width 559 height 62
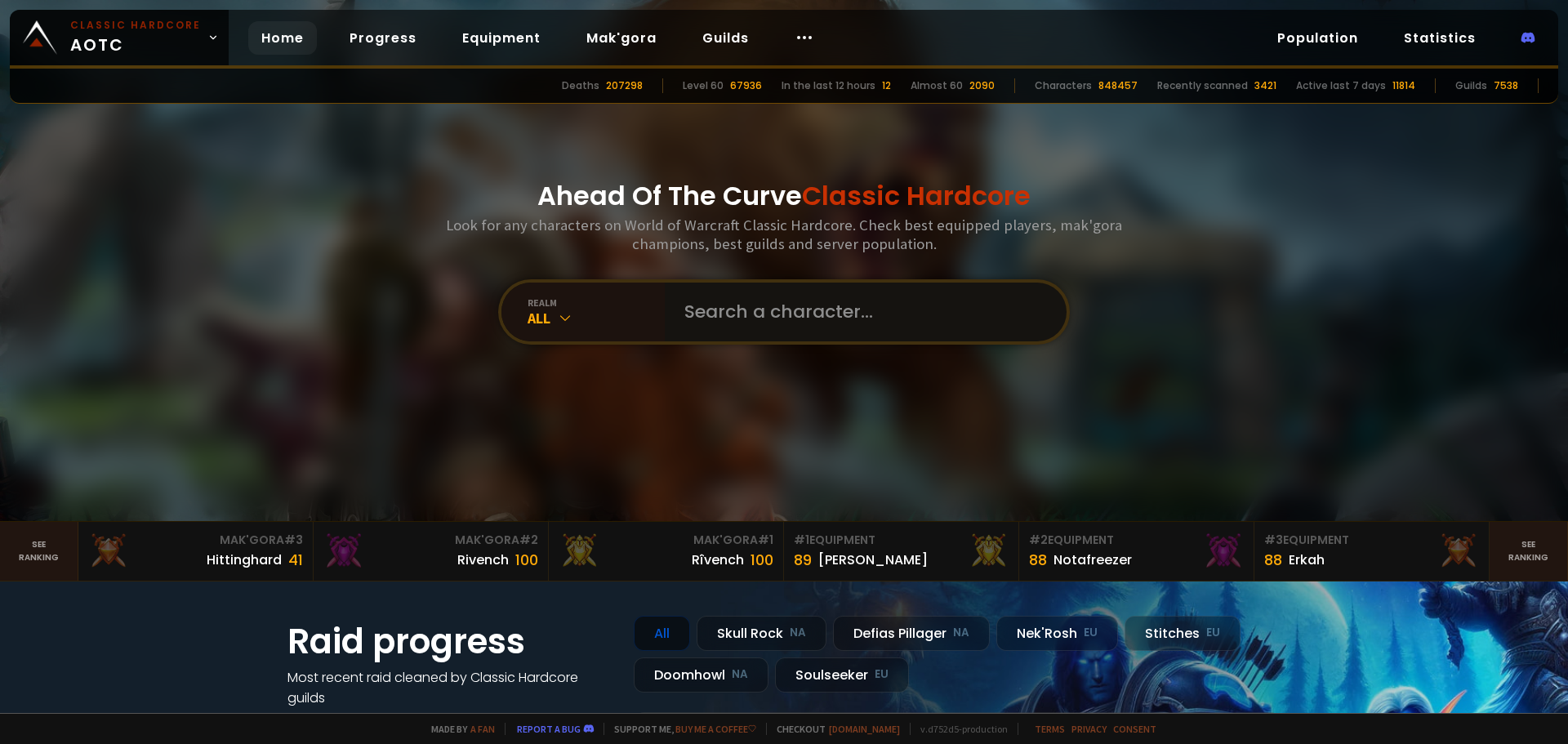
click at [709, 313] on input "text" at bounding box center [860, 312] width 372 height 59
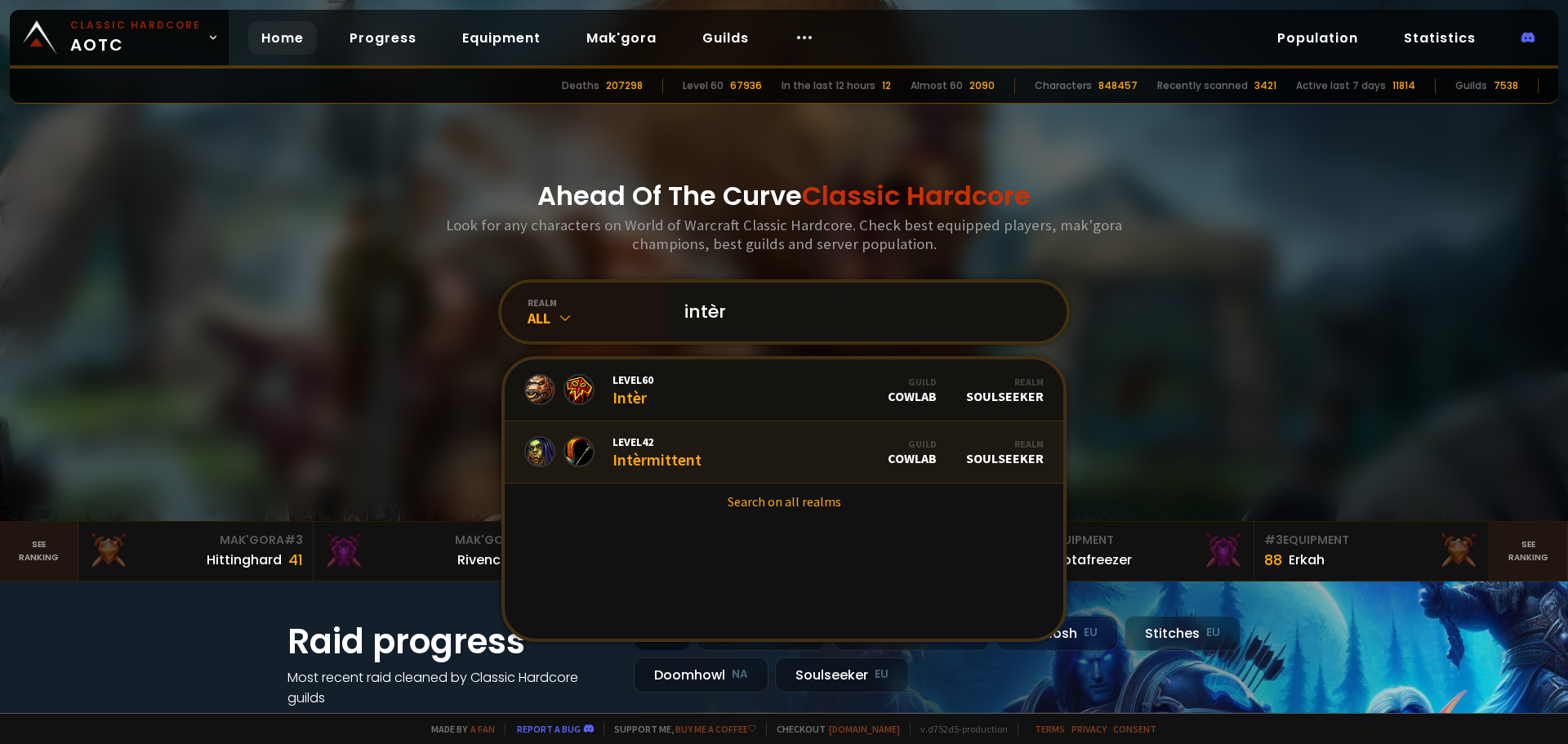
type input "intèr"
click at [658, 447] on span "Level 42" at bounding box center [657, 442] width 89 height 15
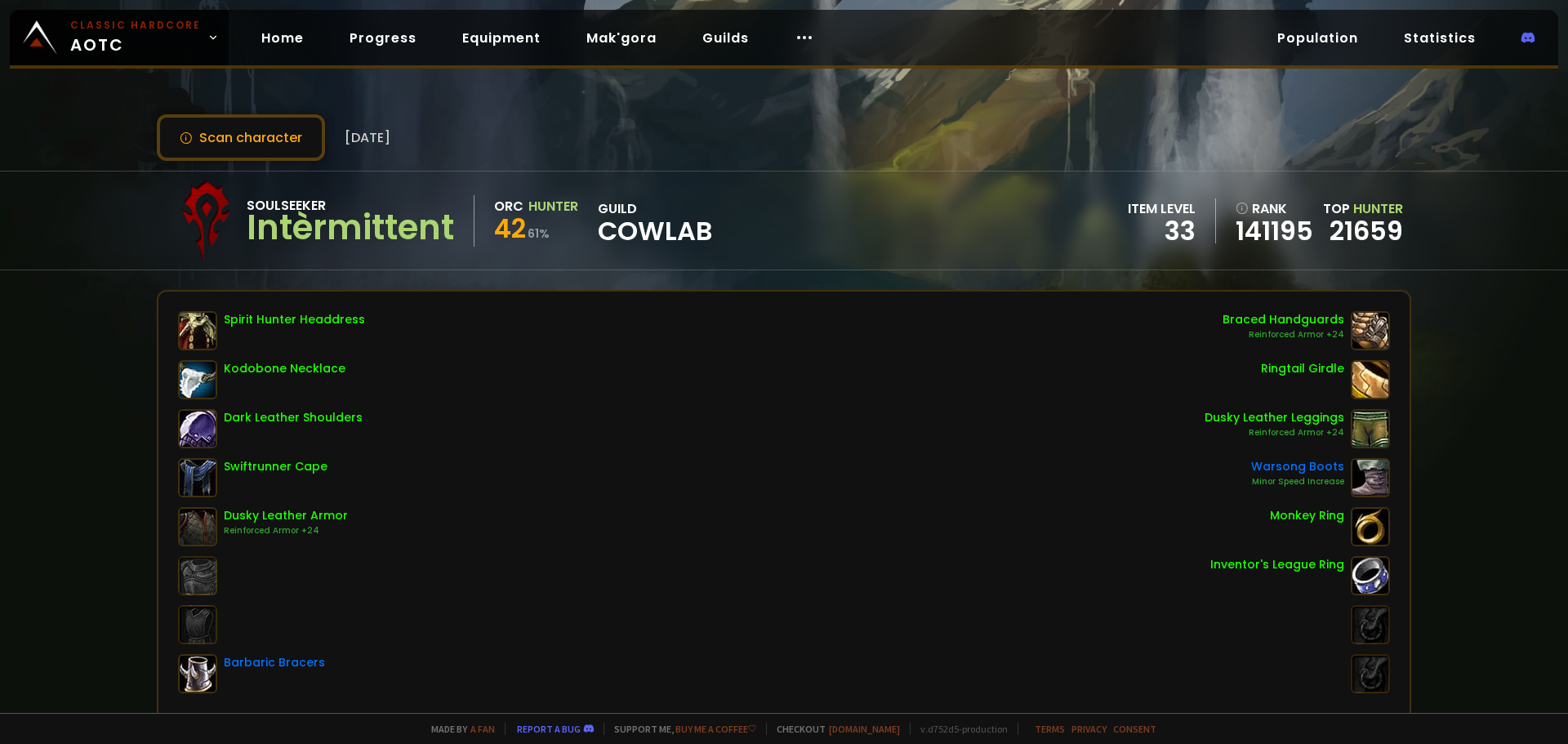
drag, startPoint x: 1206, startPoint y: 144, endPoint x: 1353, endPoint y: 143, distance: 147.0
click at [1353, 143] on div "Scan character 7 months ago" at bounding box center [784, 138] width 1254 height 46
click at [278, 50] on link "Home" at bounding box center [282, 38] width 68 height 33
